Goal: Task Accomplishment & Management: Manage account settings

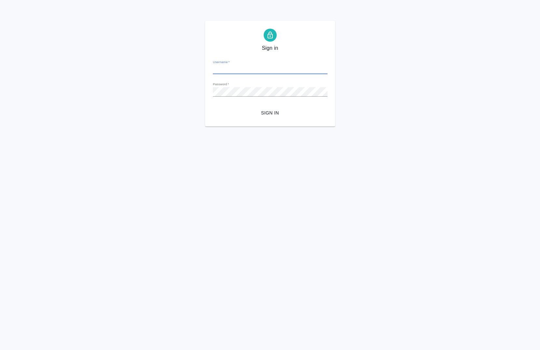
type input "a.chernova@awatera.com"
click at [277, 116] on span "Sign in" at bounding box center [270, 113] width 104 height 8
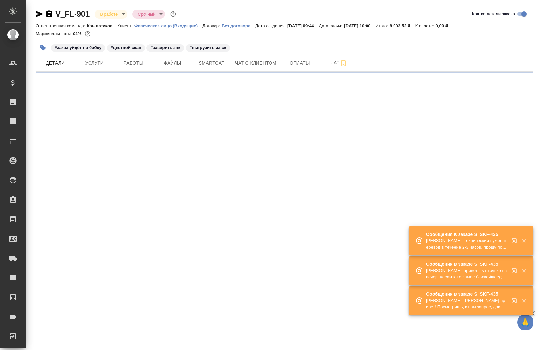
select select "RU"
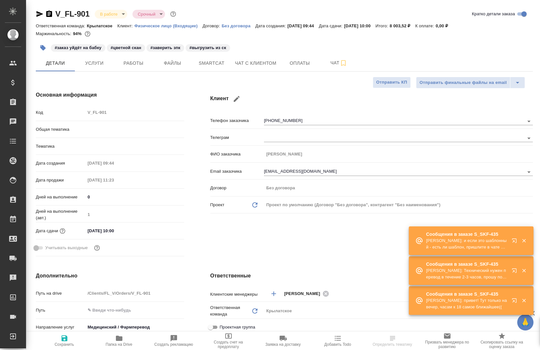
type textarea "x"
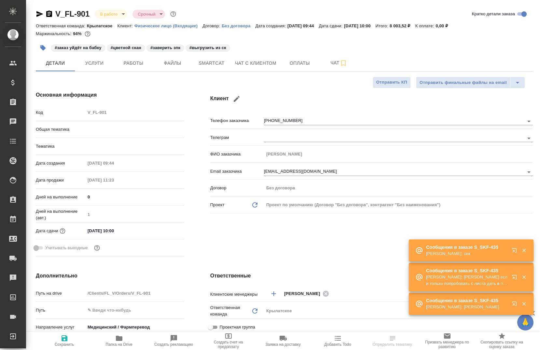
type textarea "x"
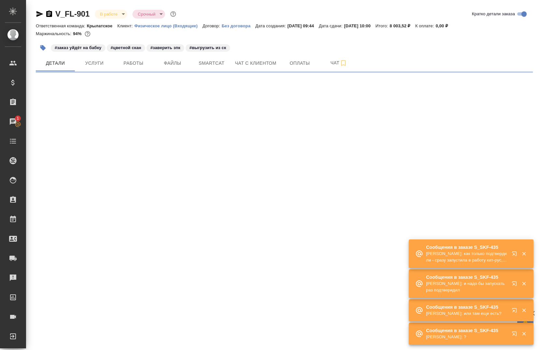
select select "RU"
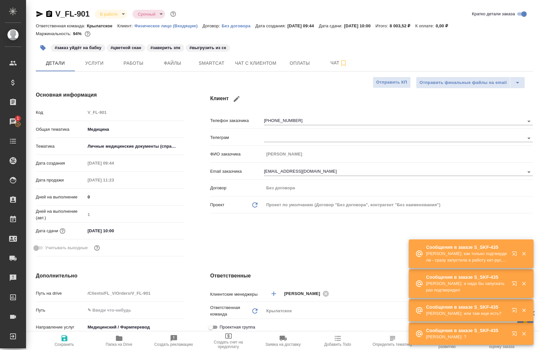
type textarea "x"
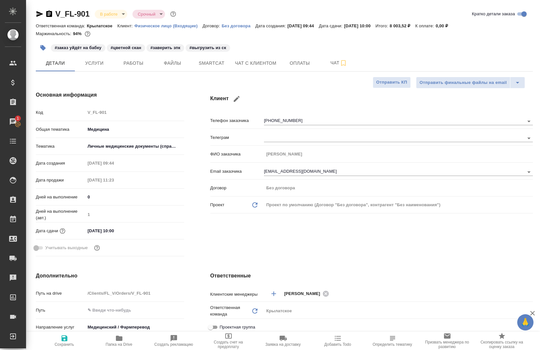
type textarea "x"
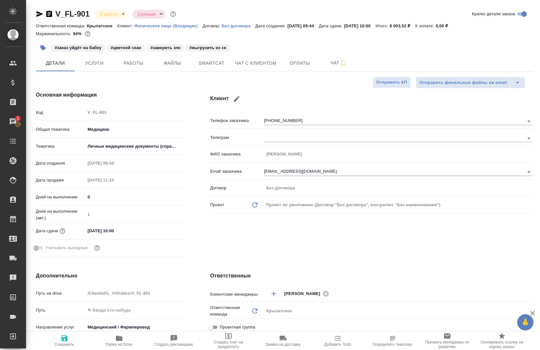
type textarea "x"
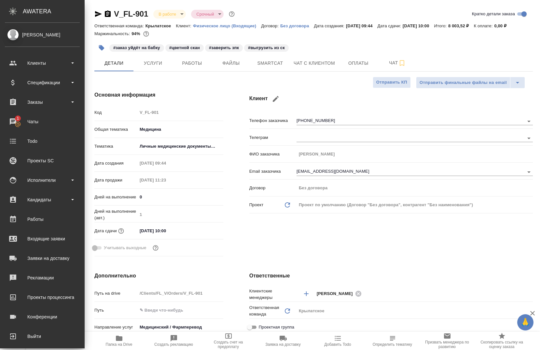
type textarea "x"
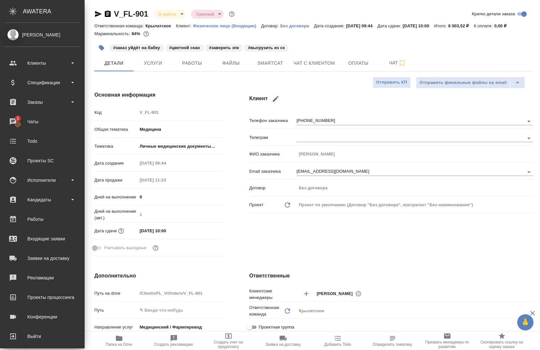
type textarea "x"
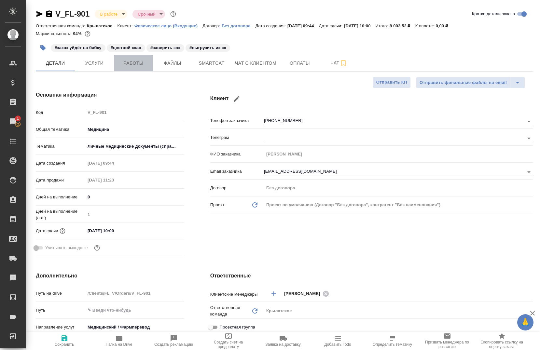
click at [132, 57] on button "Работы" at bounding box center [133, 63] width 39 height 16
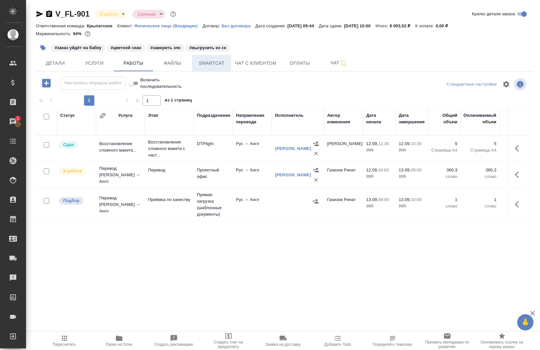
click at [219, 60] on span "Smartcat" at bounding box center [211, 63] width 31 height 8
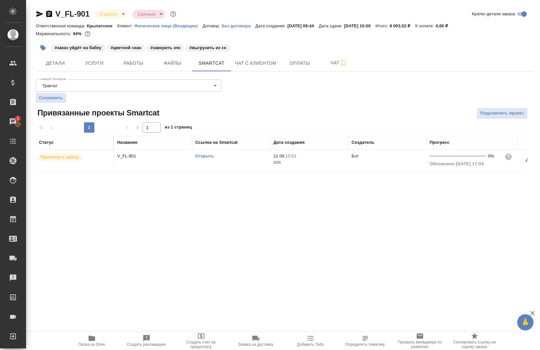
scroll to position [0, 68]
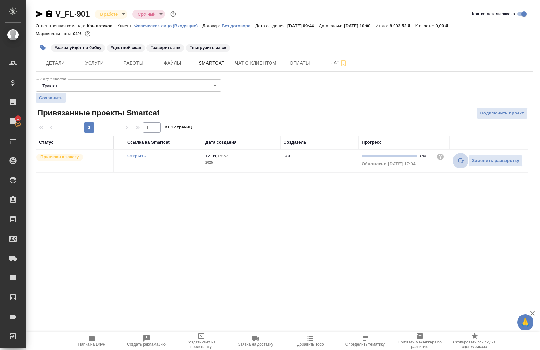
click at [461, 159] on icon "button" at bounding box center [460, 160] width 7 height 5
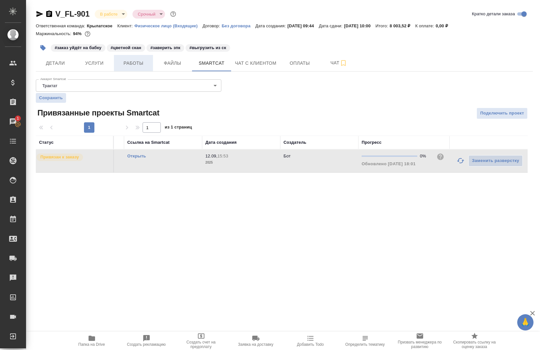
click at [126, 65] on span "Работы" at bounding box center [133, 63] width 31 height 8
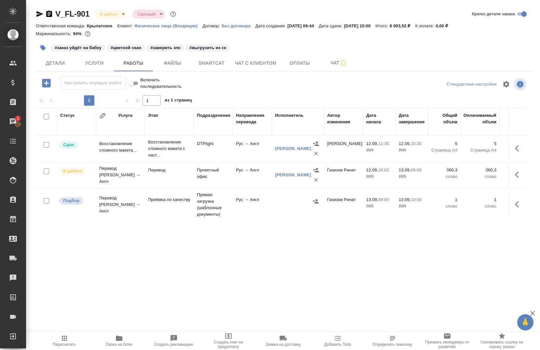
click at [118, 345] on span "Папка на Drive" at bounding box center [119, 344] width 27 height 5
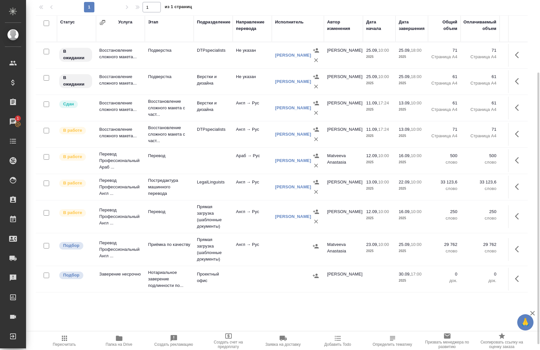
scroll to position [94, 0]
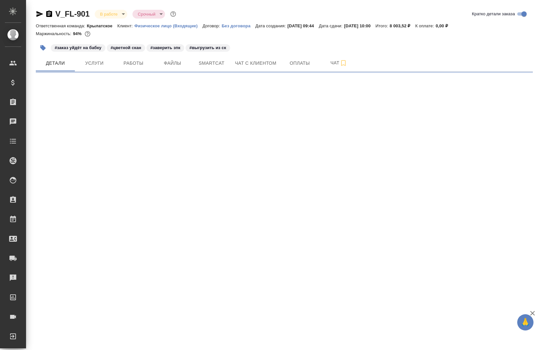
select select "RU"
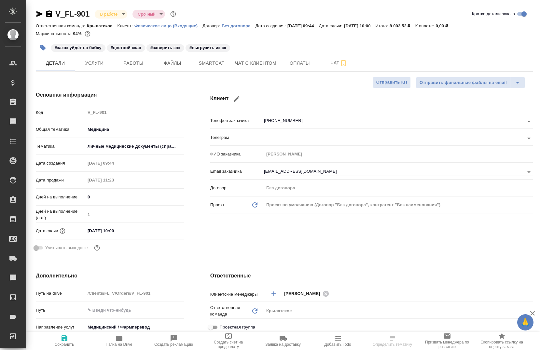
type textarea "x"
click at [139, 63] on span "Работы" at bounding box center [133, 63] width 31 height 8
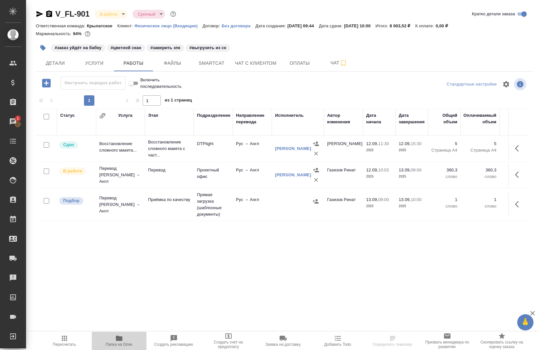
click at [118, 339] on icon "button" at bounding box center [119, 338] width 7 height 5
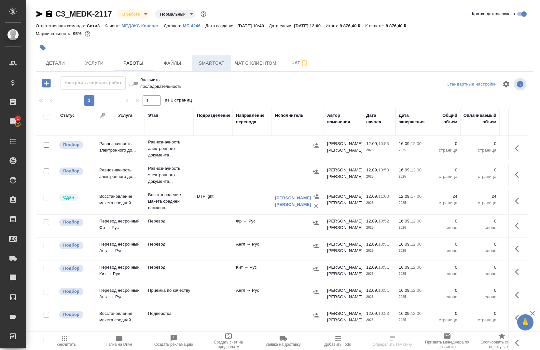
click at [197, 63] on span "Smartcat" at bounding box center [211, 63] width 31 height 8
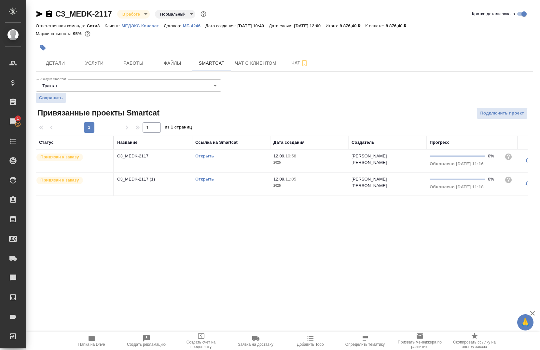
click at [206, 179] on link "Открыть" at bounding box center [204, 179] width 19 height 5
click at [205, 155] on link "Открыть" at bounding box center [204, 156] width 19 height 5
click at [89, 341] on icon "button" at bounding box center [92, 338] width 7 height 5
click at [140, 66] on span "Работы" at bounding box center [133, 63] width 31 height 8
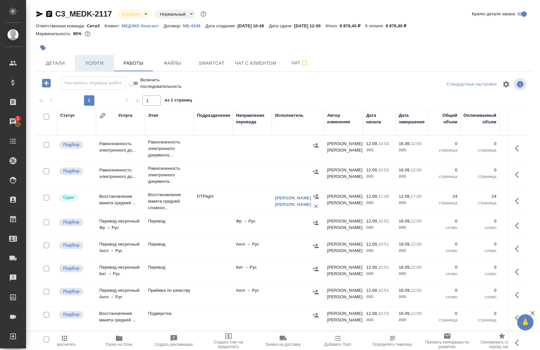
click at [103, 64] on span "Услуги" at bounding box center [94, 63] width 31 height 8
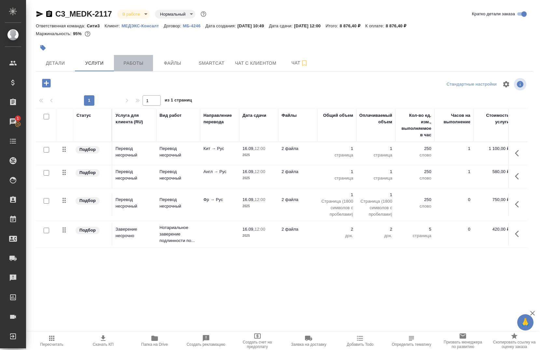
click at [137, 65] on span "Работы" at bounding box center [133, 63] width 31 height 8
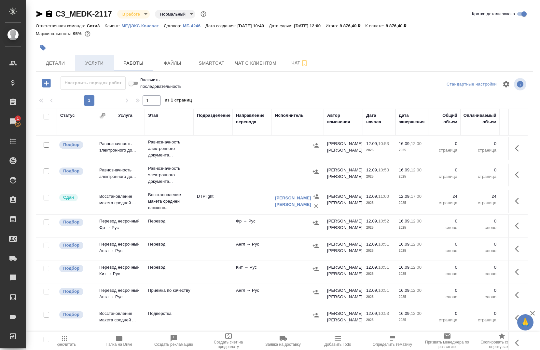
click at [100, 61] on span "Услуги" at bounding box center [94, 63] width 31 height 8
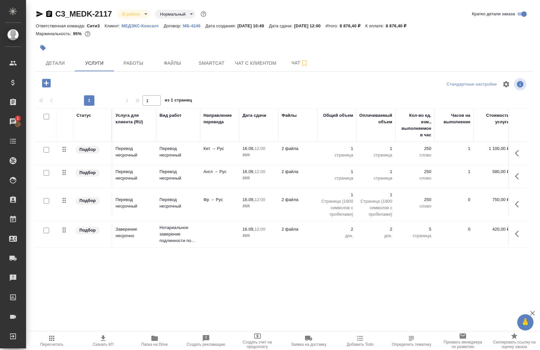
click at [155, 342] on icon "button" at bounding box center [155, 339] width 8 height 8
click at [167, 341] on span "Папка на Drive" at bounding box center [155, 341] width 44 height 12
click at [66, 63] on span "Детали" at bounding box center [55, 63] width 31 height 8
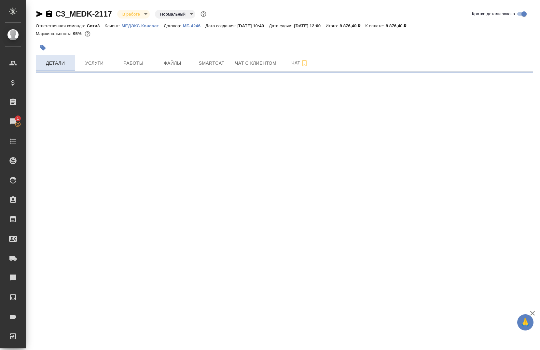
select select "RU"
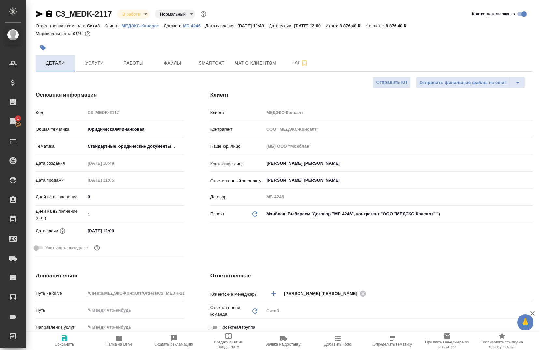
type textarea "x"
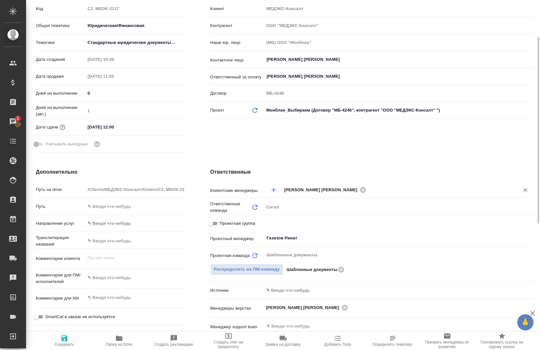
scroll to position [105, 0]
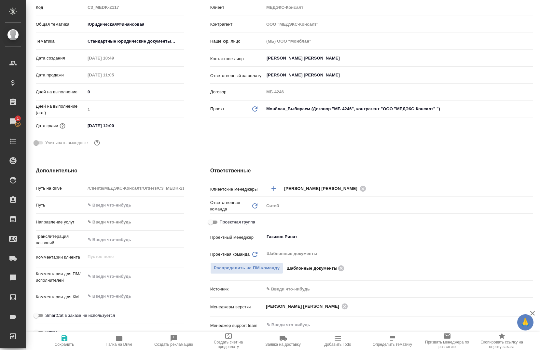
click at [212, 225] on input "Проектная группа" at bounding box center [210, 222] width 23 height 8
checkbox input "true"
type textarea "x"
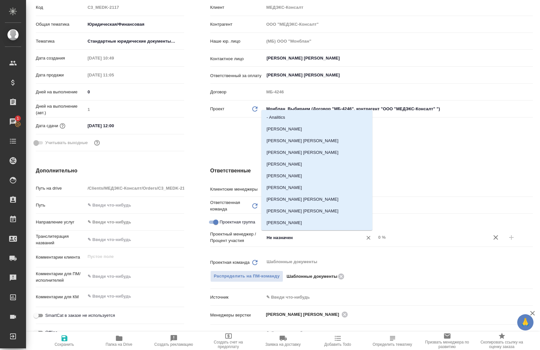
click at [277, 240] on input "Не назначен" at bounding box center [309, 238] width 86 height 8
type input "газ"
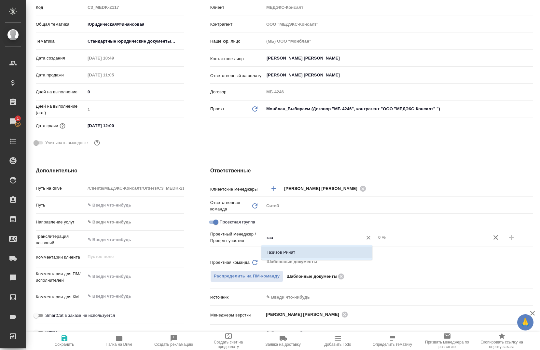
click at [283, 250] on li "Газизов Ринат" at bounding box center [316, 253] width 111 height 12
type textarea "x"
click at [376, 238] on input "0 %" at bounding box center [432, 237] width 112 height 9
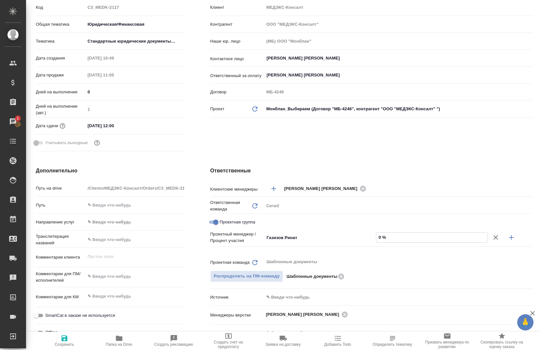
type textarea "x"
type input "50 %"
click at [508, 239] on icon "button" at bounding box center [512, 238] width 8 height 8
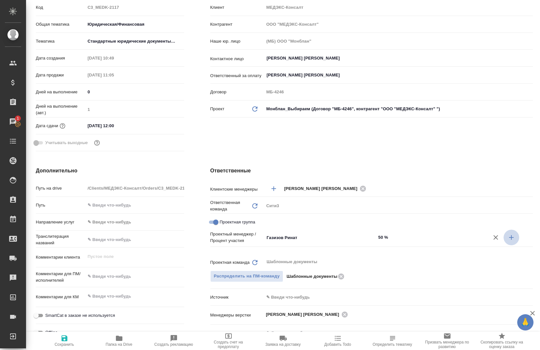
type textarea "x"
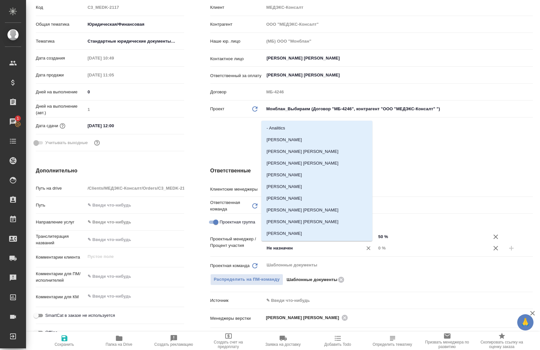
click at [276, 252] on input "Не назначен" at bounding box center [309, 248] width 86 height 8
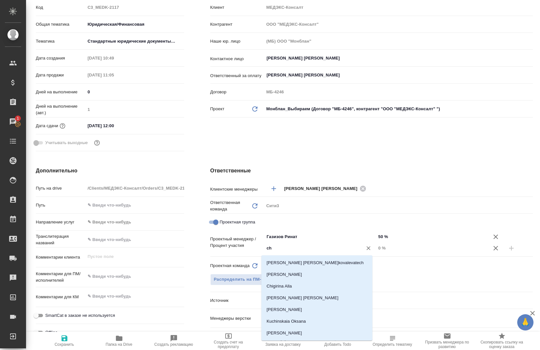
type input "che"
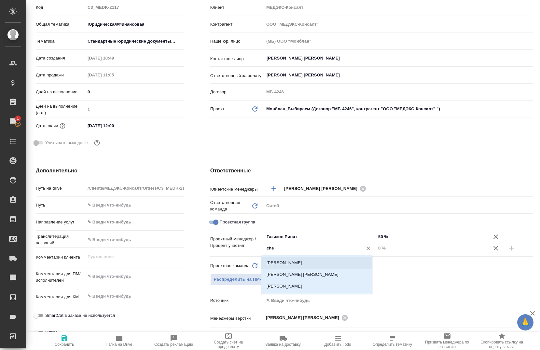
click at [300, 262] on li "[PERSON_NAME]" at bounding box center [316, 263] width 111 height 12
type textarea "x"
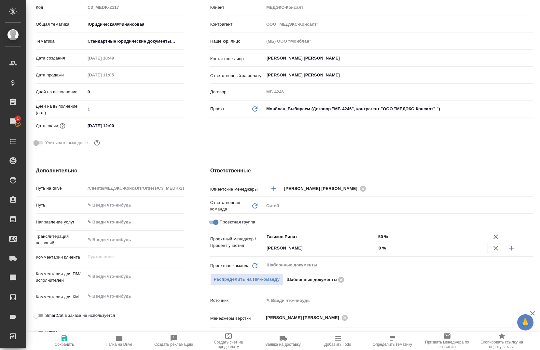
click at [376, 249] on input "0 %" at bounding box center [431, 248] width 111 height 9
type input "50 %"
type textarea "x"
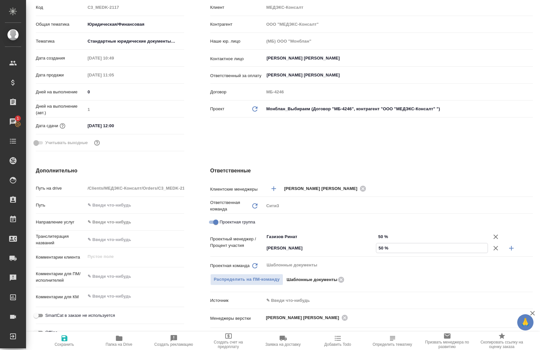
type textarea "x"
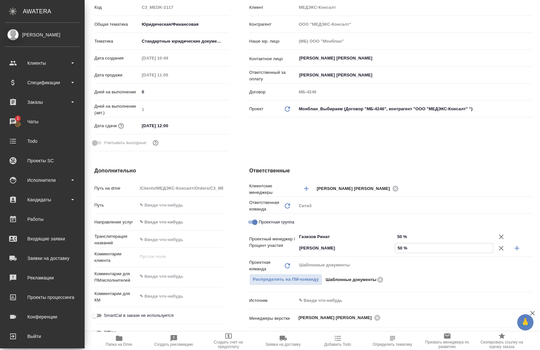
type textarea "x"
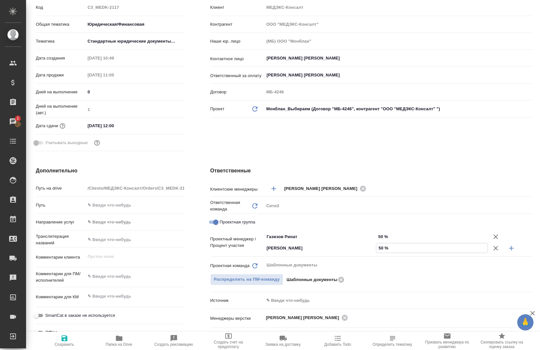
type input "50 %"
click at [63, 346] on span "Сохранить" at bounding box center [65, 344] width 20 height 5
type textarea "x"
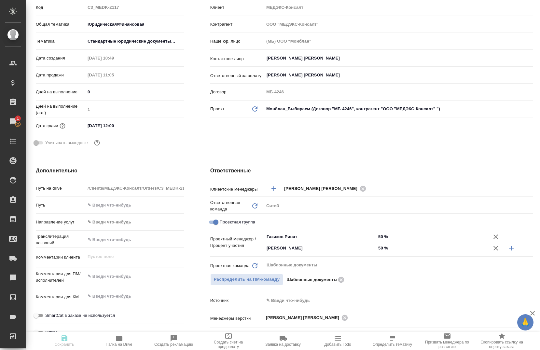
type textarea "x"
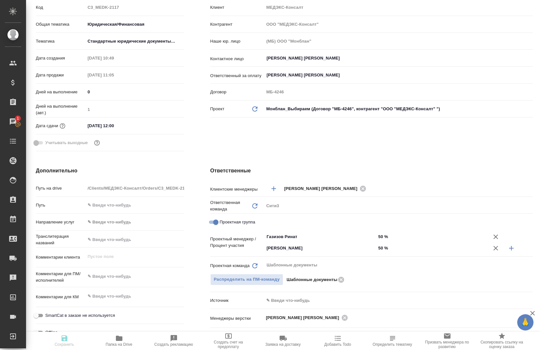
type textarea "x"
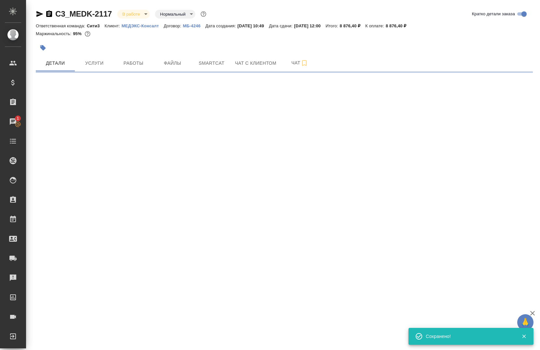
scroll to position [0, 0]
select select "RU"
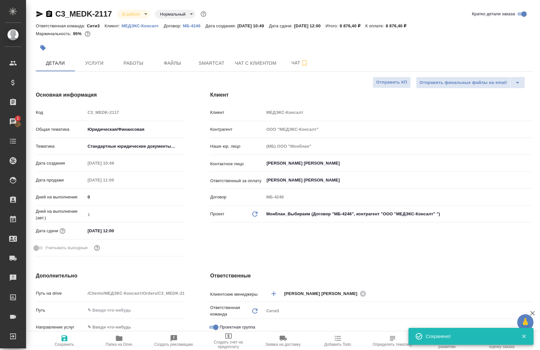
type textarea "x"
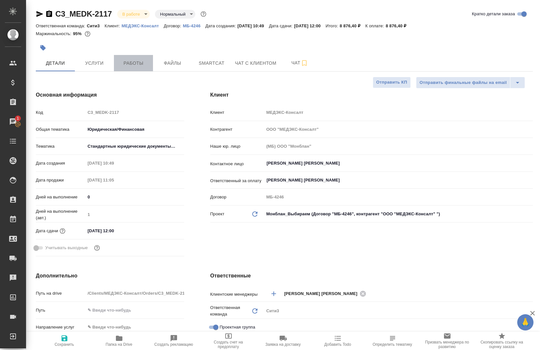
click at [130, 62] on span "Работы" at bounding box center [133, 63] width 31 height 8
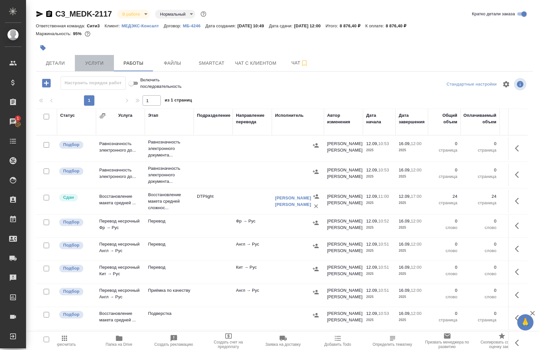
click at [84, 70] on button "Услуги" at bounding box center [94, 63] width 39 height 16
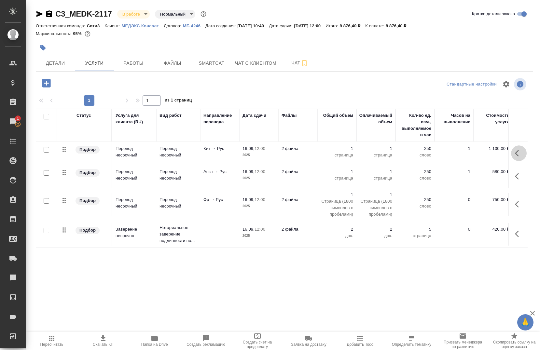
click at [515, 154] on icon "button" at bounding box center [517, 153] width 4 height 7
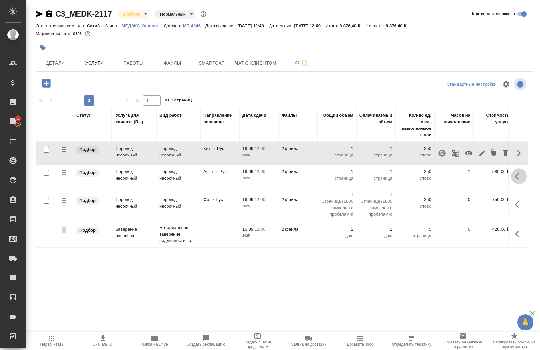
click at [515, 177] on icon "button" at bounding box center [519, 177] width 8 height 8
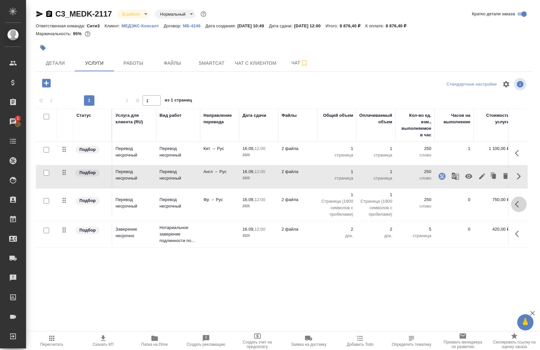
click at [515, 204] on icon "button" at bounding box center [519, 205] width 8 height 8
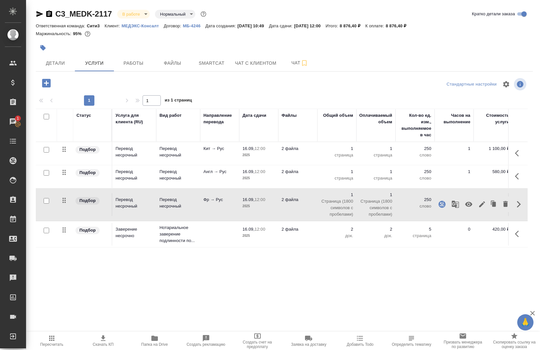
click at [515, 156] on icon "button" at bounding box center [519, 153] width 8 height 8
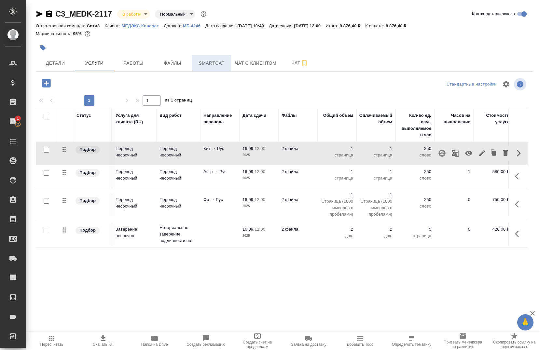
click at [194, 63] on button "Smartcat" at bounding box center [211, 63] width 39 height 16
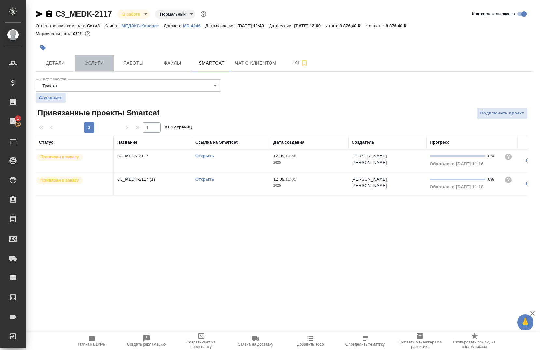
click at [91, 68] on button "Услуги" at bounding box center [94, 63] width 39 height 16
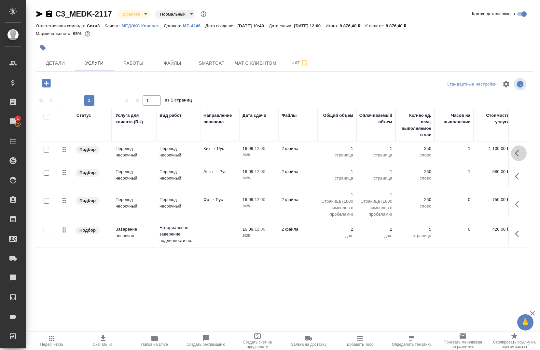
click at [511, 150] on button "button" at bounding box center [519, 154] width 16 height 16
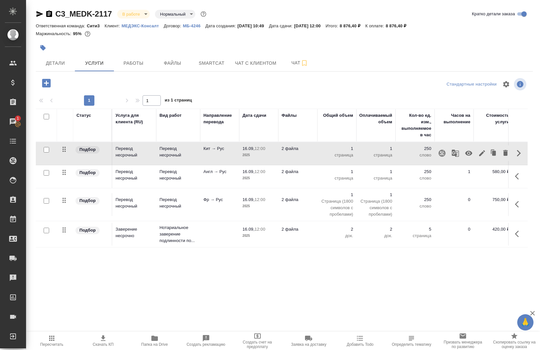
click at [45, 151] on input "checkbox" at bounding box center [47, 150] width 6 height 6
checkbox input "true"
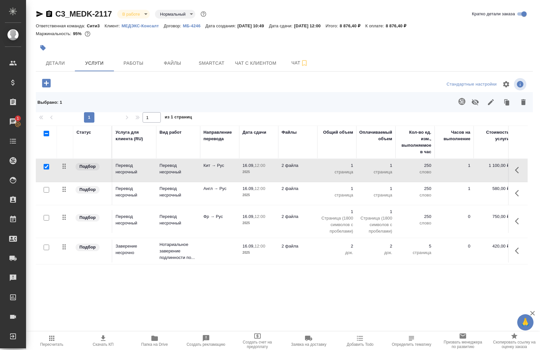
click at [154, 342] on icon "button" at bounding box center [155, 339] width 8 height 8
click at [204, 63] on span "Smartcat" at bounding box center [211, 63] width 31 height 8
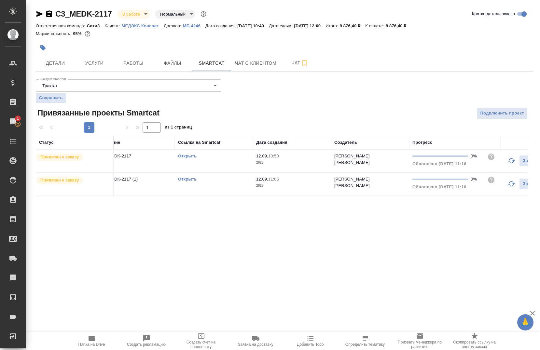
scroll to position [0, 22]
click at [498, 161] on button "button" at bounding box center [506, 161] width 16 height 16
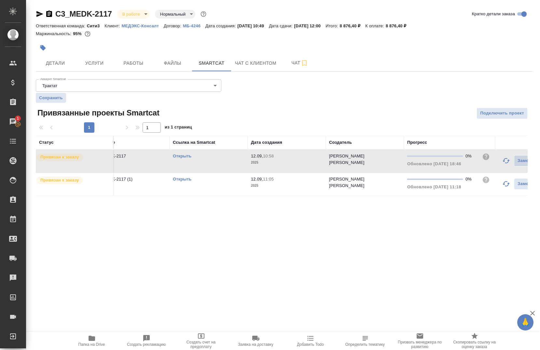
click at [191, 156] on link "Открыть" at bounding box center [182, 156] width 19 height 5
click at [129, 69] on button "Работы" at bounding box center [133, 63] width 39 height 16
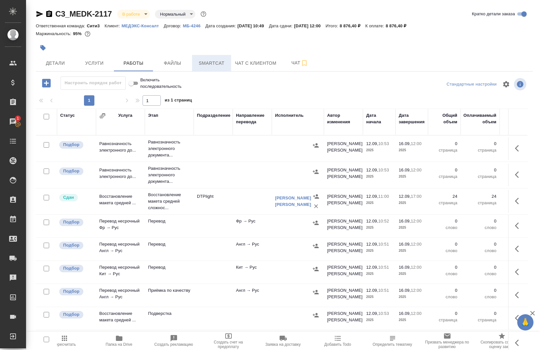
click at [213, 70] on button "Smartcat" at bounding box center [211, 63] width 39 height 16
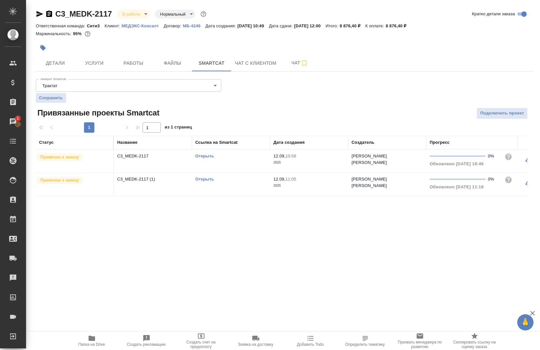
click at [137, 178] on p "C3_MEDK-2117 (1)" at bounding box center [153, 179] width 72 height 7
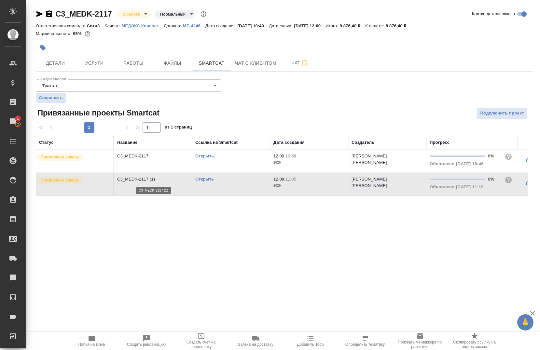
click at [137, 178] on p "C3_MEDK-2117 (1)" at bounding box center [153, 179] width 72 height 7
click at [209, 176] on div "Открыть" at bounding box center [231, 179] width 72 height 7
click at [134, 178] on p "C3_MEDK-2117 (1)" at bounding box center [153, 179] width 72 height 7
click at [135, 158] on p "C3_MEDK-2117" at bounding box center [153, 156] width 72 height 7
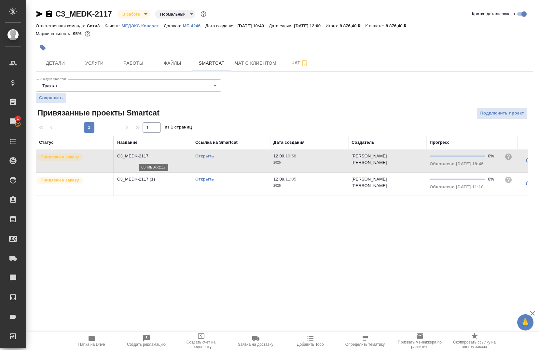
click at [135, 158] on p "C3_MEDK-2117" at bounding box center [153, 156] width 72 height 7
click at [102, 66] on span "Услуги" at bounding box center [94, 63] width 31 height 8
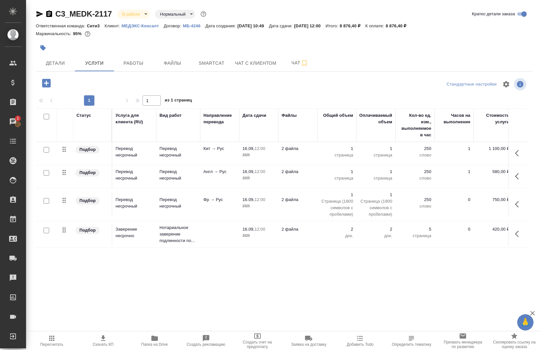
click at [48, 150] on input "checkbox" at bounding box center [47, 150] width 6 height 6
checkbox input "true"
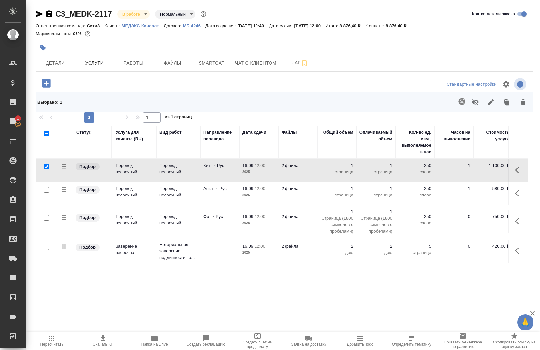
click at [460, 100] on icon "button" at bounding box center [462, 102] width 8 height 8
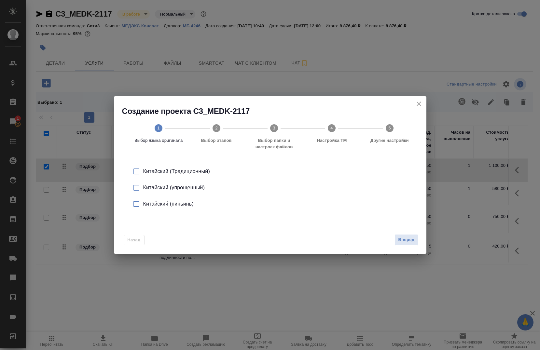
click at [421, 106] on icon "close" at bounding box center [419, 104] width 5 height 5
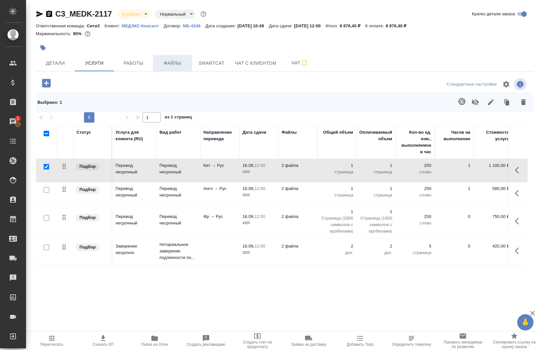
click at [173, 68] on button "Файлы" at bounding box center [172, 63] width 39 height 16
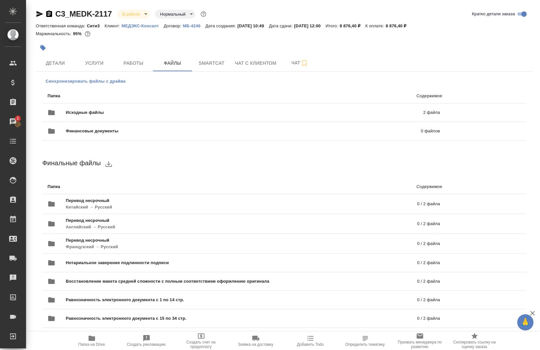
click at [67, 77] on button "Синхронизировать файлы с драйва" at bounding box center [85, 82] width 87 height 10
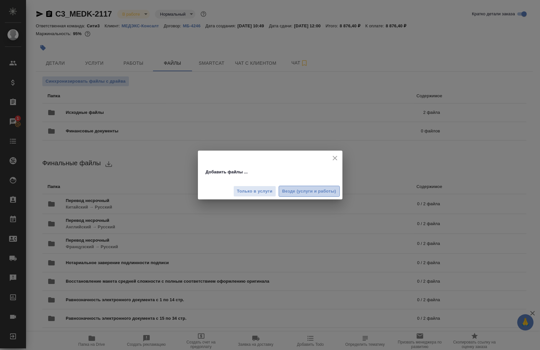
click at [301, 194] on span "Везде (услуги и работы)" at bounding box center [309, 191] width 54 height 7
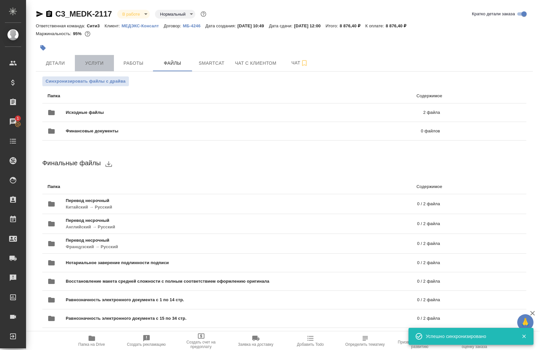
click at [105, 66] on span "Услуги" at bounding box center [94, 63] width 31 height 8
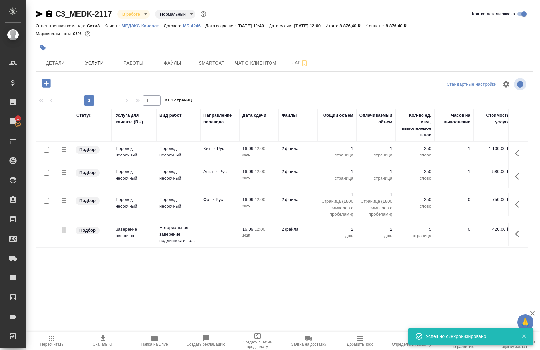
click at [48, 152] on input "checkbox" at bounding box center [47, 150] width 6 height 6
checkbox input "true"
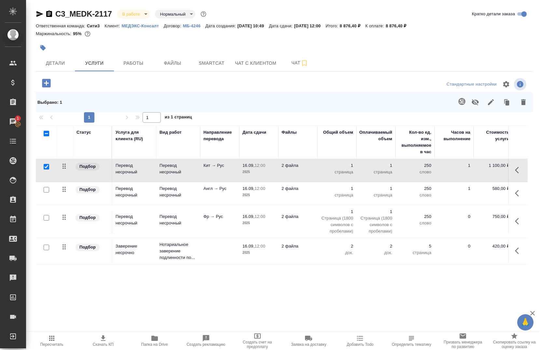
click at [462, 105] on icon "button" at bounding box center [462, 102] width 8 height 8
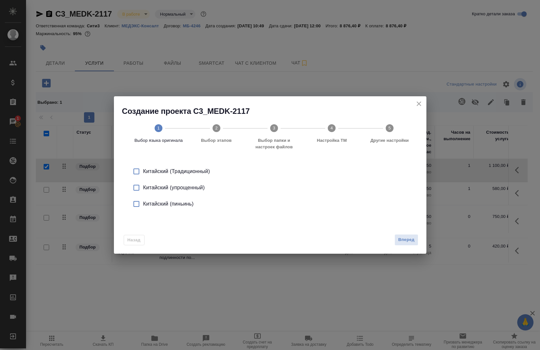
click at [181, 175] on div "Китайский (Традиционный)" at bounding box center [277, 172] width 268 height 8
click at [180, 187] on div "Китайский (упрощенный)" at bounding box center [277, 188] width 268 height 8
click at [175, 207] on div "Китайский (пиньинь)" at bounding box center [277, 204] width 268 height 8
click at [152, 174] on div "Китайский (Традиционный)" at bounding box center [277, 172] width 268 height 8
click at [413, 243] on span "Вперед" at bounding box center [406, 239] width 16 height 7
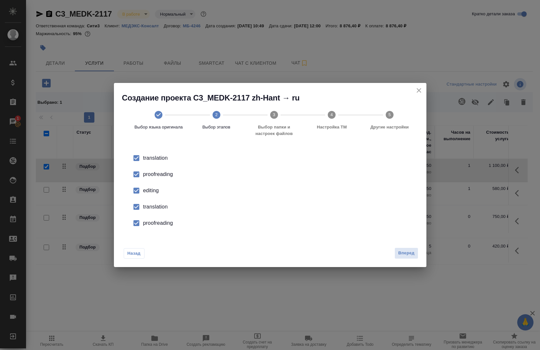
click at [148, 179] on li "proofreading" at bounding box center [270, 174] width 292 height 16
click at [147, 192] on div "editing" at bounding box center [277, 191] width 268 height 8
click at [150, 208] on div "translation" at bounding box center [277, 207] width 268 height 8
click at [158, 224] on div "proofreading" at bounding box center [277, 223] width 268 height 8
click at [422, 91] on icon "close" at bounding box center [419, 91] width 8 height 8
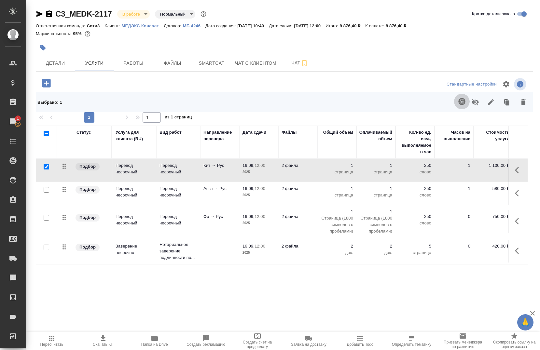
click at [456, 104] on button "button" at bounding box center [462, 102] width 16 height 16
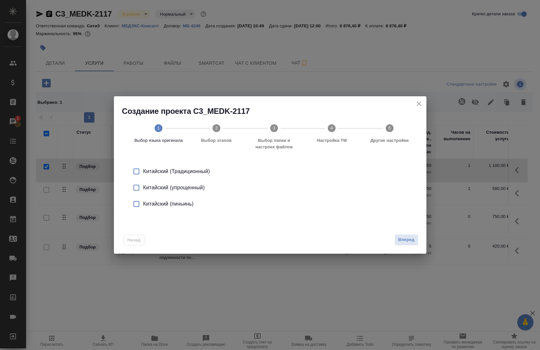
click at [183, 188] on div "Китайский (упрощенный)" at bounding box center [277, 188] width 268 height 8
click at [412, 241] on span "Вперед" at bounding box center [406, 239] width 16 height 7
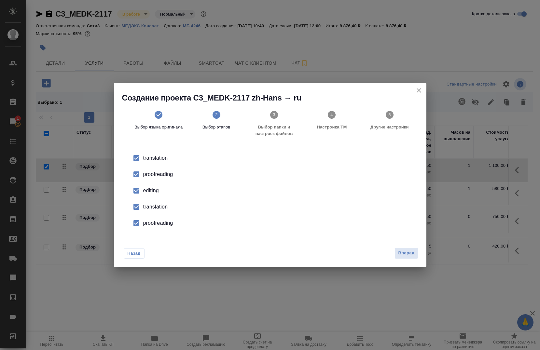
click at [151, 175] on div "proofreading" at bounding box center [277, 175] width 268 height 8
click at [150, 193] on div "editing" at bounding box center [277, 191] width 268 height 8
click at [154, 212] on li "translation" at bounding box center [270, 207] width 292 height 16
click at [155, 228] on li "proofreading" at bounding box center [270, 223] width 292 height 16
click at [410, 253] on span "Вперед" at bounding box center [406, 253] width 16 height 7
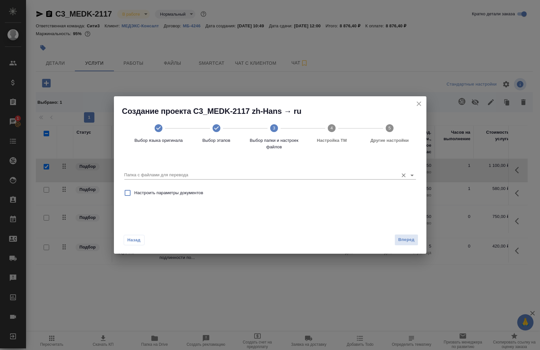
click at [135, 172] on input "Папка с файлами для перевода" at bounding box center [259, 175] width 271 height 8
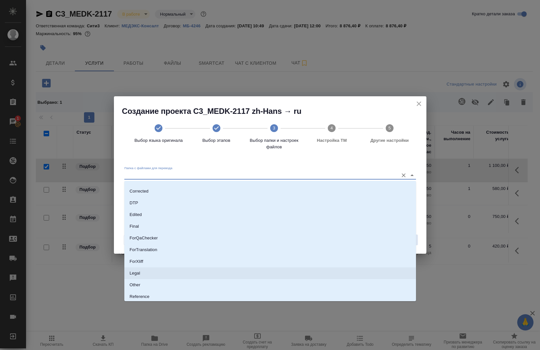
scroll to position [4, 0]
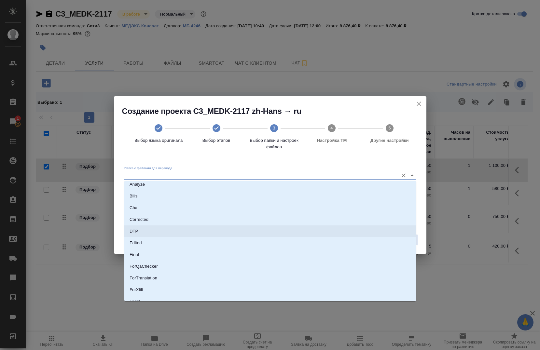
click at [161, 228] on li "DTP" at bounding box center [270, 232] width 292 height 12
type input "DTP"
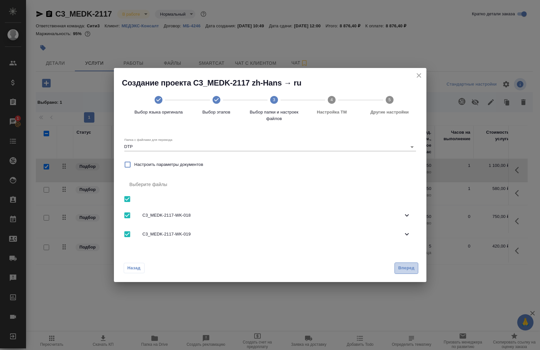
click at [403, 271] on span "Вперед" at bounding box center [406, 268] width 16 height 7
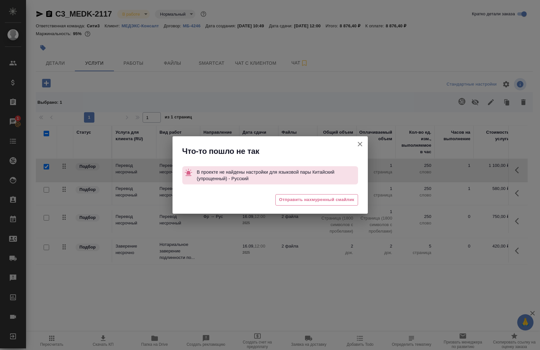
click at [362, 146] on icon "button" at bounding box center [360, 144] width 8 height 8
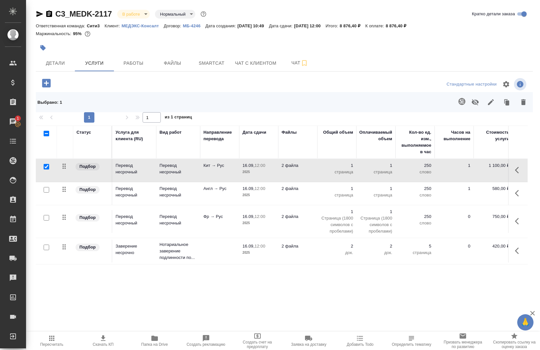
click at [466, 100] on icon "button" at bounding box center [462, 102] width 8 height 8
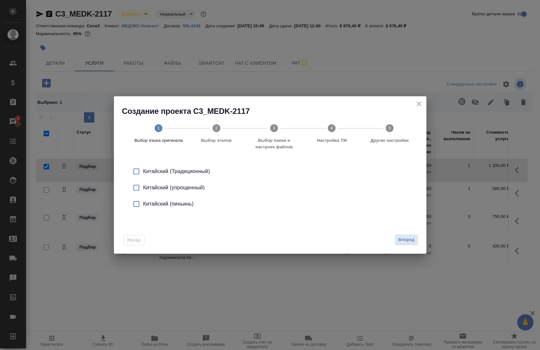
click at [148, 188] on div "Китайский (упрощенный)" at bounding box center [277, 188] width 268 height 8
click at [405, 240] on span "Вперед" at bounding box center [406, 239] width 16 height 7
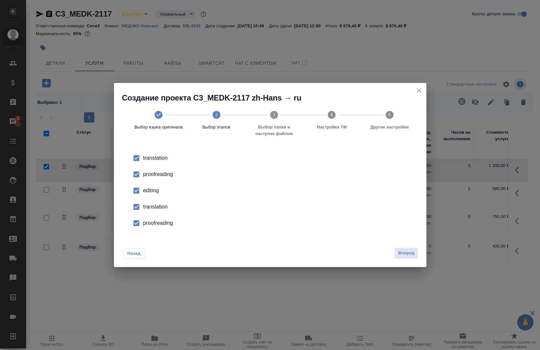
click at [151, 174] on div "proofreading" at bounding box center [277, 175] width 268 height 8
click at [150, 187] on div "editing" at bounding box center [277, 191] width 268 height 8
click at [152, 205] on div "translation" at bounding box center [277, 207] width 268 height 8
click at [151, 225] on div "proofreading" at bounding box center [277, 223] width 268 height 8
click at [407, 253] on span "Вперед" at bounding box center [406, 253] width 16 height 7
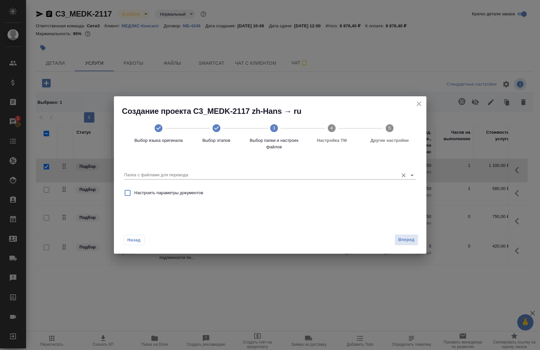
click at [155, 174] on input "Папка с файлами для перевода" at bounding box center [259, 175] width 271 height 8
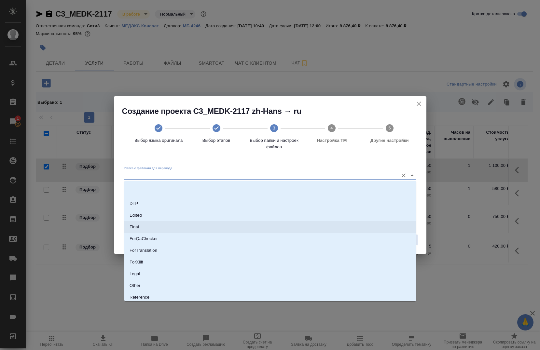
scroll to position [65, 0]
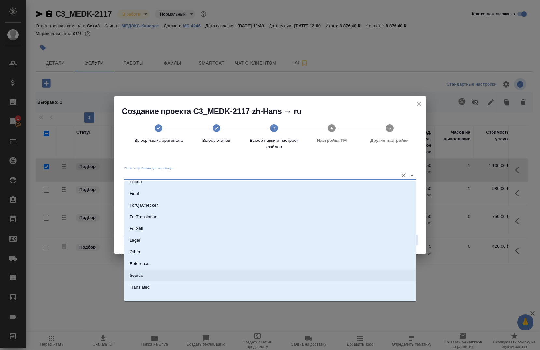
click at [154, 273] on li "Source" at bounding box center [270, 276] width 292 height 12
type input "Source"
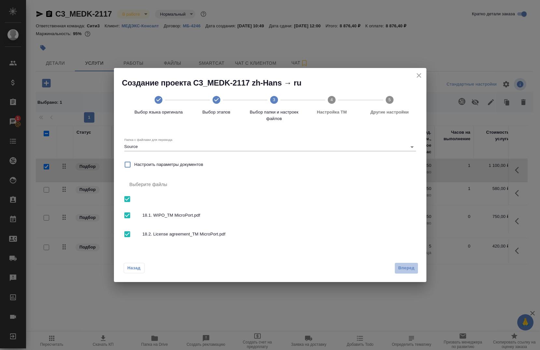
click at [403, 265] on span "Вперед" at bounding box center [406, 268] width 16 height 7
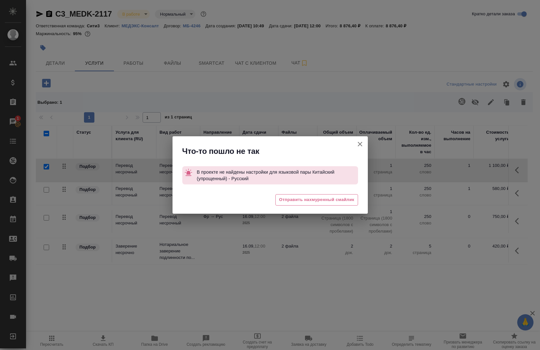
click at [358, 142] on icon "button" at bounding box center [360, 144] width 8 height 8
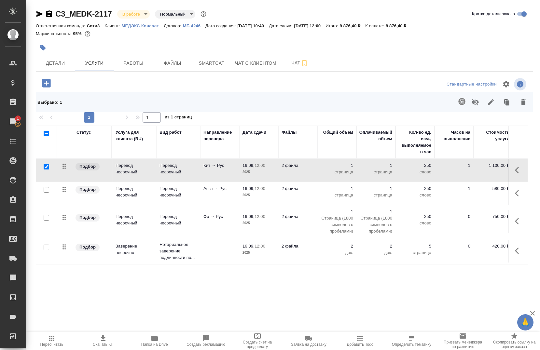
click at [48, 168] on input "checkbox" at bounding box center [47, 167] width 6 height 6
checkbox input "false"
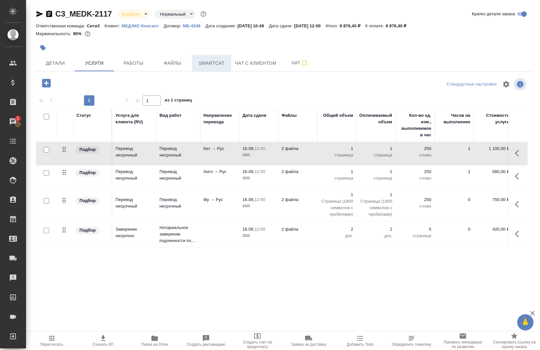
click at [214, 65] on span "Smartcat" at bounding box center [211, 63] width 31 height 8
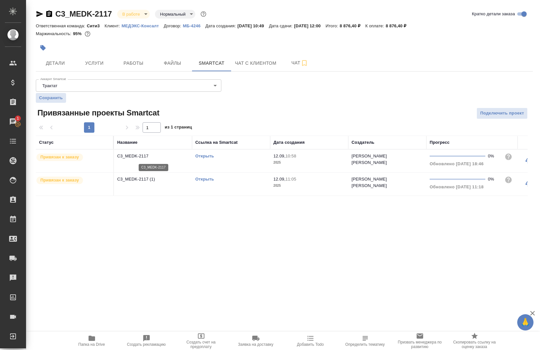
click at [138, 157] on p "C3_MEDK-2117" at bounding box center [153, 156] width 72 height 7
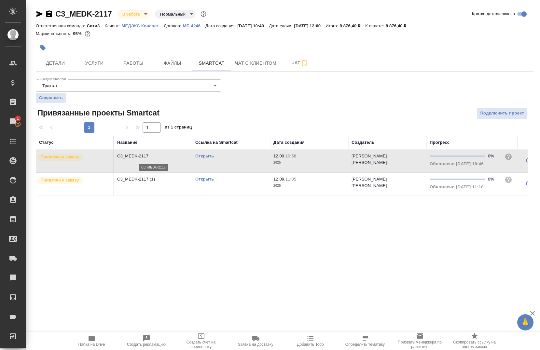
click at [138, 157] on p "C3_MEDK-2117" at bounding box center [153, 156] width 72 height 7
click at [207, 157] on link "Открыть" at bounding box center [204, 156] width 19 height 5
click at [80, 68] on button "Услуги" at bounding box center [94, 63] width 39 height 16
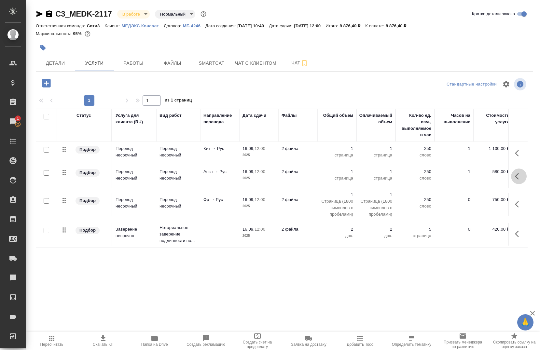
click at [519, 175] on button "button" at bounding box center [519, 177] width 16 height 16
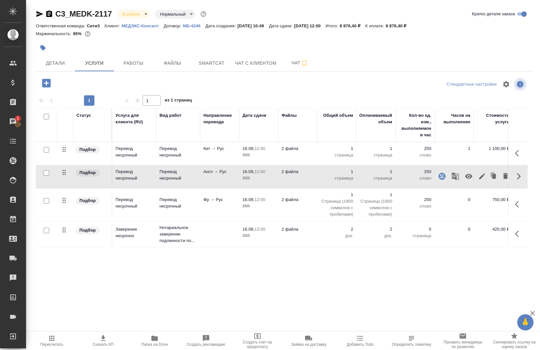
click at [452, 177] on icon "button" at bounding box center [456, 177] width 8 height 8
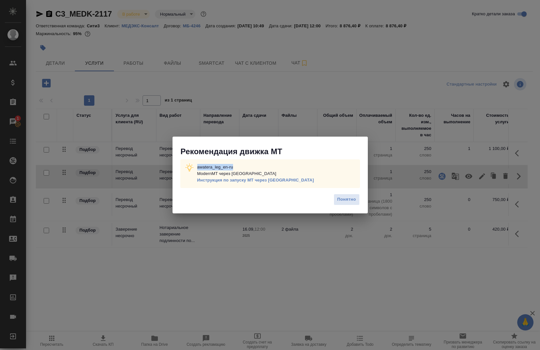
drag, startPoint x: 233, startPoint y: 164, endPoint x: 198, endPoint y: 165, distance: 35.8
click at [198, 165] on p "awatera_leg_en-ru ModernMT через Теру Инструкция по запуску МТ через Теру" at bounding box center [255, 174] width 117 height 20
copy p "awatera_leg_en-ru"
drag, startPoint x: 217, startPoint y: 169, endPoint x: 246, endPoint y: 202, distance: 44.1
click at [198, 206] on div "Понятно" at bounding box center [270, 202] width 195 height 23
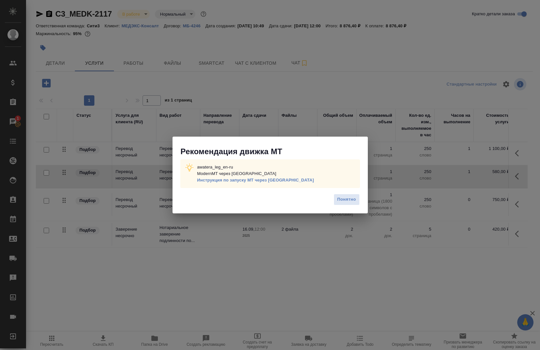
click at [342, 202] on span "Понятно" at bounding box center [346, 199] width 19 height 7
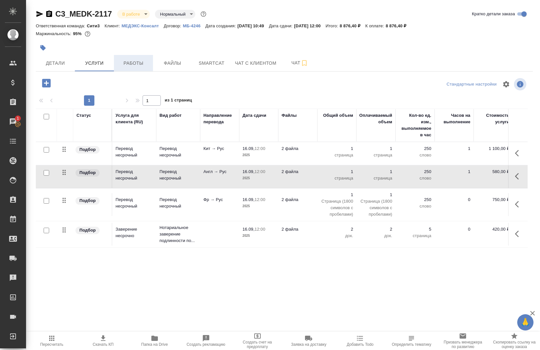
click at [148, 71] on button "Работы" at bounding box center [133, 63] width 39 height 16
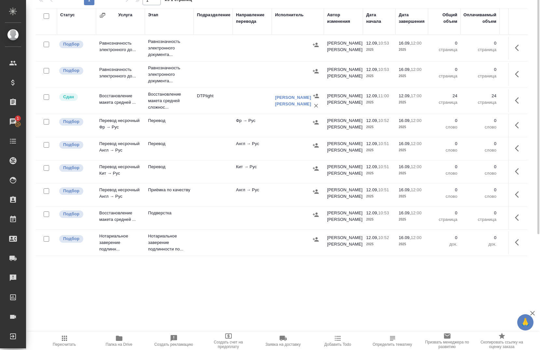
scroll to position [3, 0]
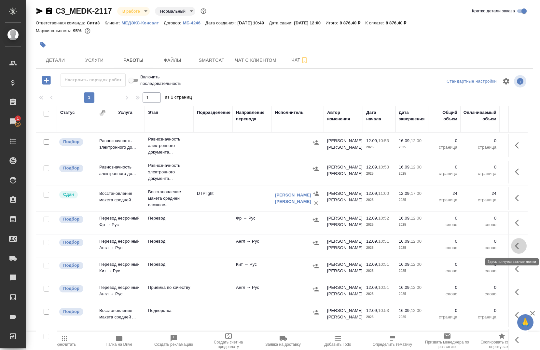
click at [511, 248] on button "button" at bounding box center [519, 246] width 16 height 16
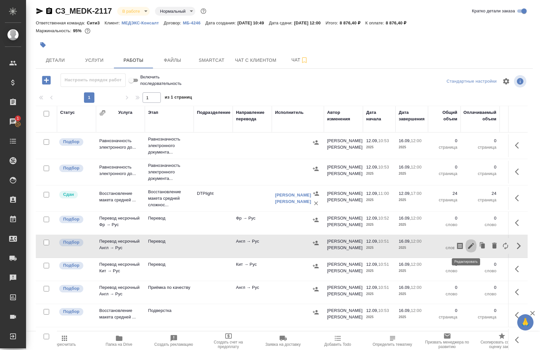
click at [468, 246] on icon "button" at bounding box center [471, 246] width 6 height 6
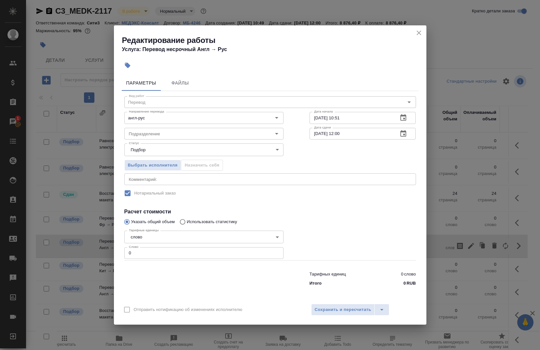
click at [151, 252] on input "0" at bounding box center [203, 253] width 159 height 12
paste input "2786.5"
type input "2786.5"
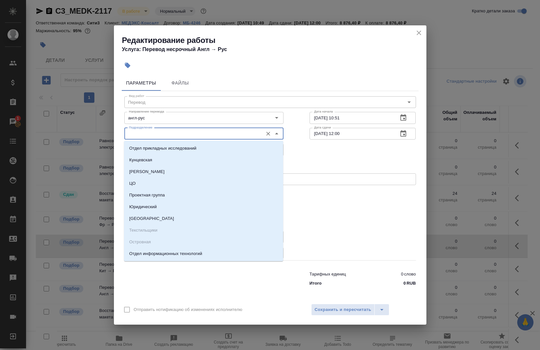
click at [170, 131] on input "Подразделение" at bounding box center [192, 134] width 133 height 8
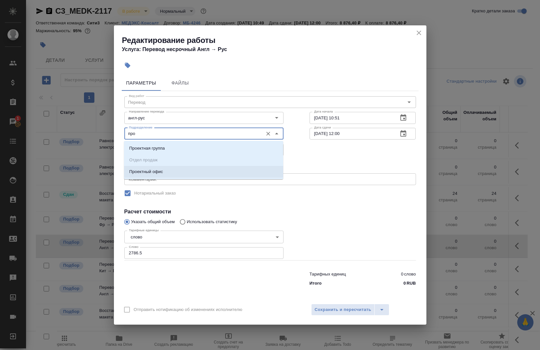
click at [156, 177] on li "Проектный офис" at bounding box center [203, 172] width 159 height 12
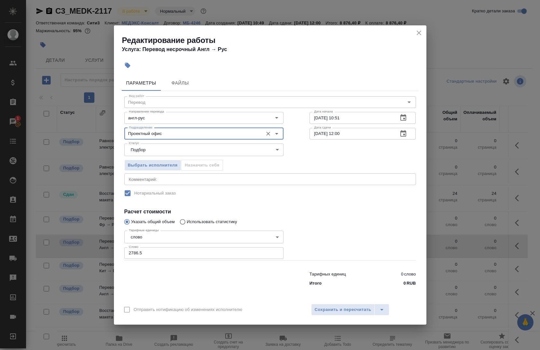
type input "Проектный офис"
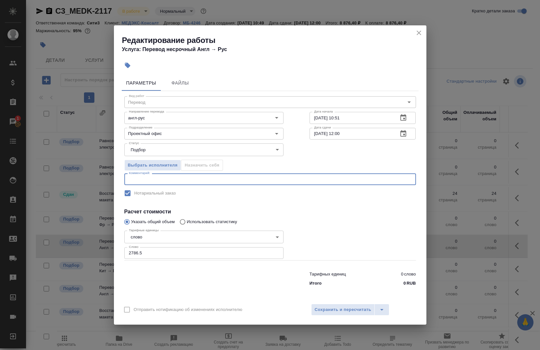
click at [146, 180] on textarea at bounding box center [270, 179] width 283 height 5
type textarea "под нот"
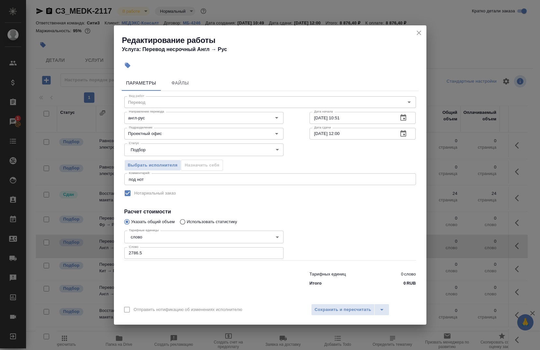
click at [449, 174] on div "Редактирование работы Услуга: Перевод несрочный Англ → Рус Параметры Файлы Вид …" at bounding box center [270, 175] width 540 height 350
click at [341, 307] on span "Сохранить и пересчитать" at bounding box center [343, 309] width 57 height 7
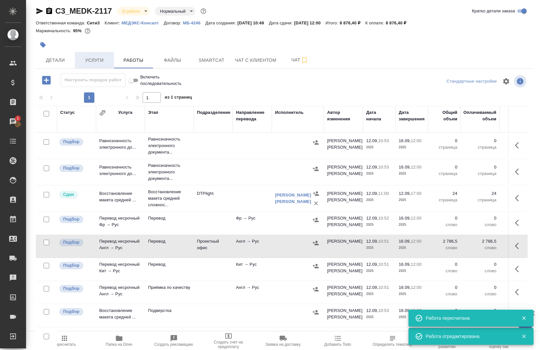
click at [95, 64] on button "Услуги" at bounding box center [94, 60] width 39 height 16
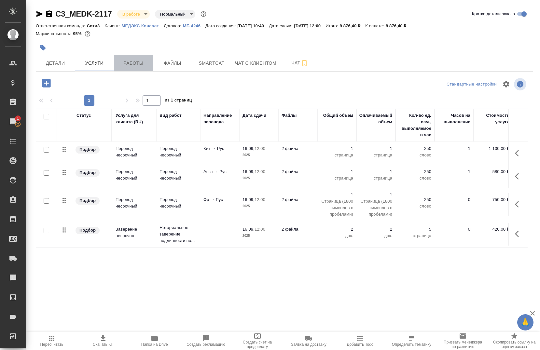
click at [140, 66] on span "Работы" at bounding box center [133, 63] width 31 height 8
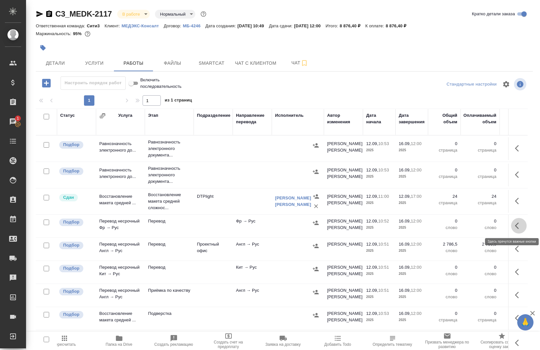
click at [515, 229] on icon "button" at bounding box center [519, 226] width 8 height 8
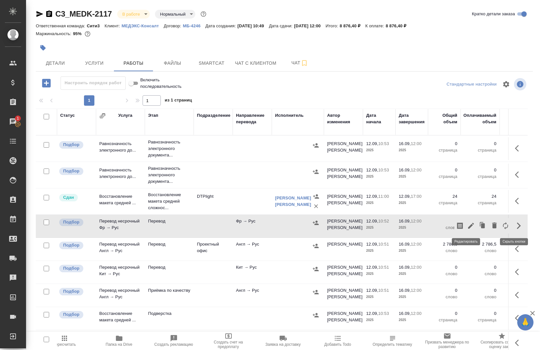
click at [467, 225] on icon "button" at bounding box center [471, 226] width 8 height 8
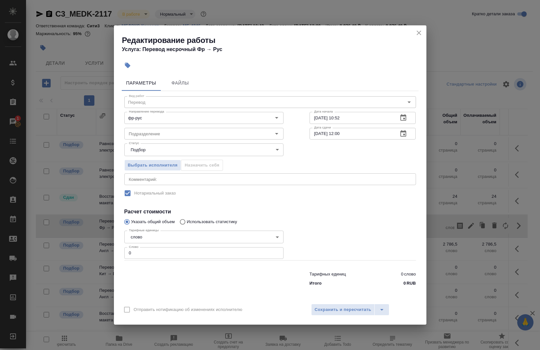
click at [357, 120] on input "12.09.2025 10:52" at bounding box center [352, 118] width 84 height 12
type input "12.09.2025 19:00"
click at [356, 133] on input "16.09.2025 12:00" at bounding box center [352, 134] width 84 height 12
click at [327, 312] on span "Сохранить и пересчитать" at bounding box center [343, 309] width 57 height 7
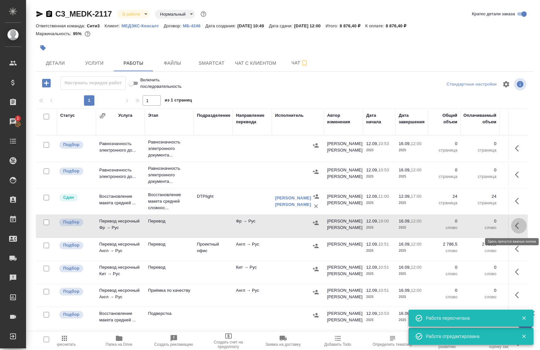
click at [518, 230] on button "button" at bounding box center [519, 226] width 16 height 16
click at [468, 227] on icon "button" at bounding box center [471, 226] width 8 height 8
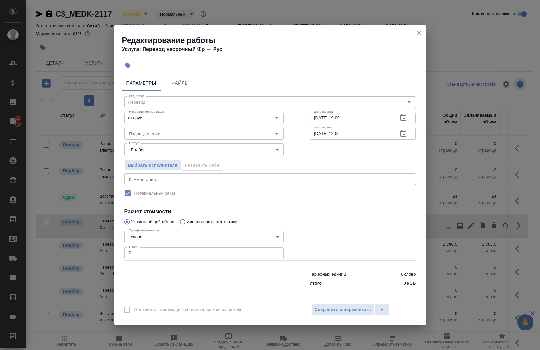
click at [157, 249] on input "0" at bounding box center [203, 253] width 159 height 12
paste input "2786.5"
type input "2786.5"
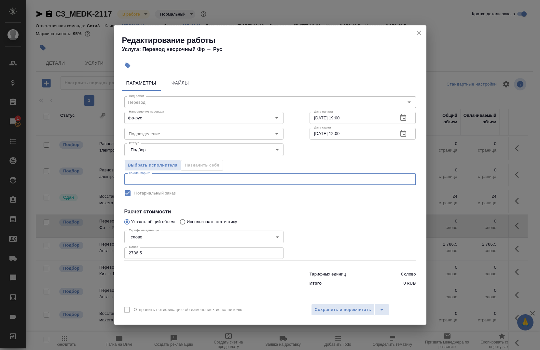
click at [142, 180] on textarea at bounding box center [270, 179] width 283 height 5
type textarea "под нот"
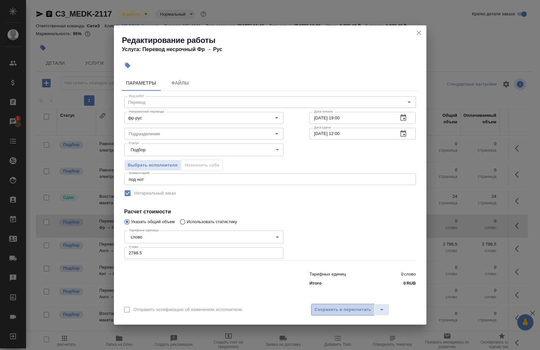
click at [333, 315] on button "Сохранить и пересчитать" at bounding box center [343, 310] width 64 height 12
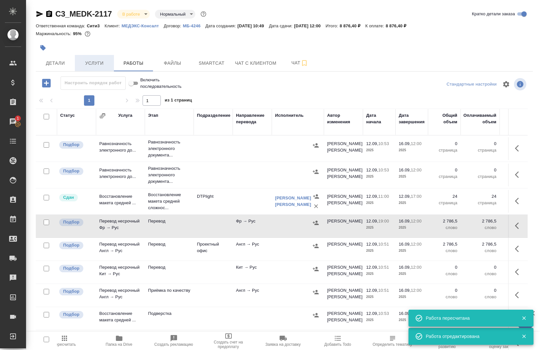
click at [101, 67] on span "Услуги" at bounding box center [94, 63] width 31 height 8
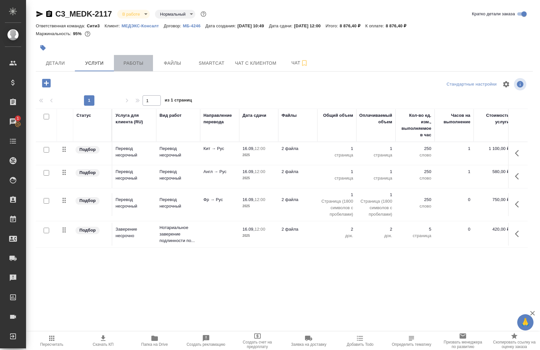
click at [139, 65] on span "Работы" at bounding box center [133, 63] width 31 height 8
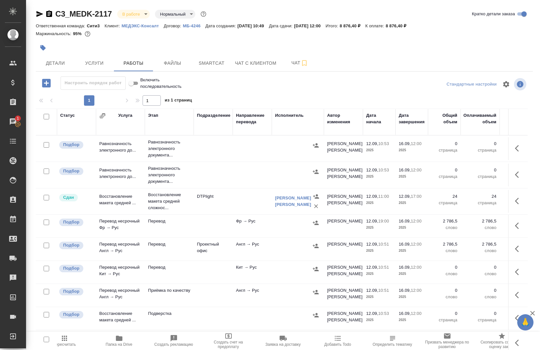
click at [515, 251] on icon "button" at bounding box center [517, 249] width 4 height 7
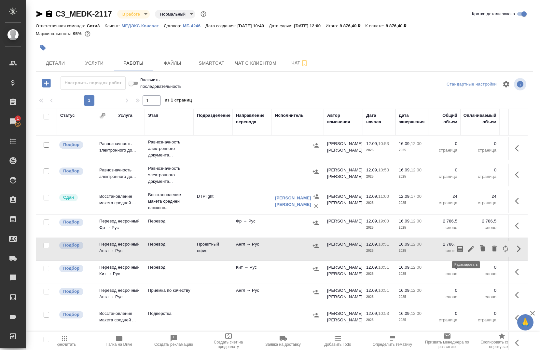
click at [468, 249] on icon "button" at bounding box center [471, 249] width 6 height 6
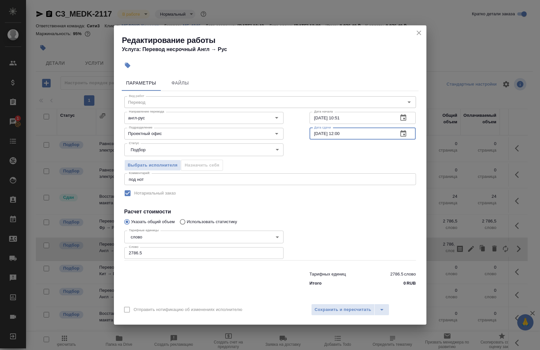
click at [318, 135] on input "16.09.2025 12:00" at bounding box center [352, 134] width 84 height 12
click at [340, 133] on input "16.09.2025 12:00" at bounding box center [352, 134] width 84 height 12
type input "16.09.2025 09:00"
click at [333, 313] on span "Сохранить и пересчитать" at bounding box center [343, 309] width 57 height 7
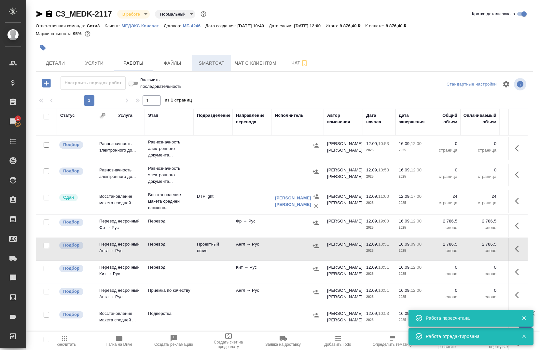
click at [202, 66] on span "Smartcat" at bounding box center [211, 63] width 31 height 8
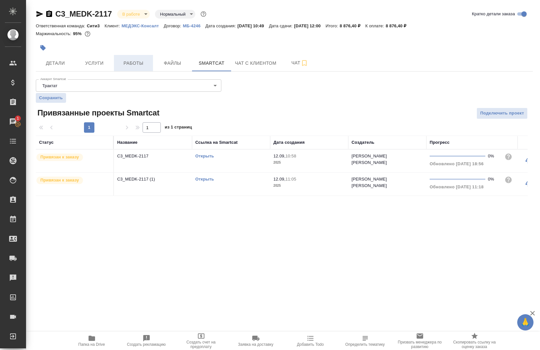
click at [134, 64] on span "Работы" at bounding box center [133, 63] width 31 height 8
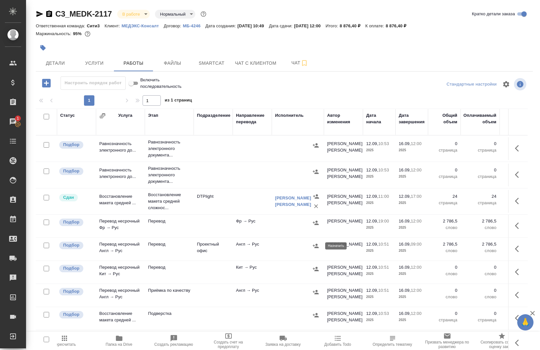
click at [314, 247] on icon "button" at bounding box center [316, 246] width 6 height 4
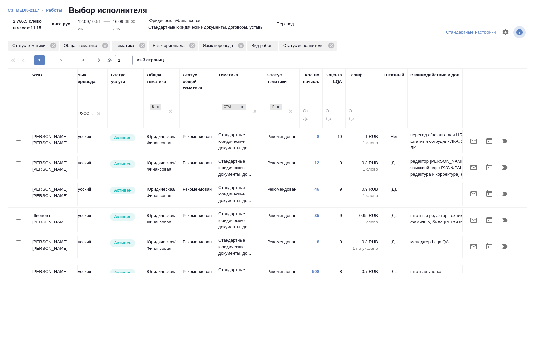
scroll to position [0, 425]
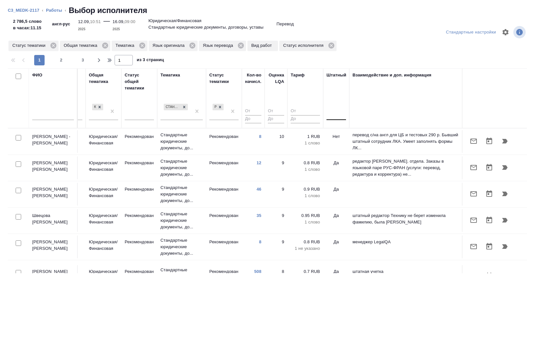
click at [332, 117] on div at bounding box center [337, 113] width 20 height 9
drag, startPoint x: 334, startPoint y: 136, endPoint x: 307, endPoint y: 251, distance: 118.5
click at [334, 136] on div "Нет" at bounding box center [376, 135] width 98 height 12
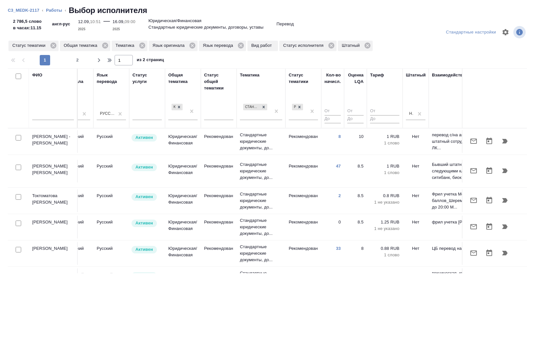
scroll to position [0, 351]
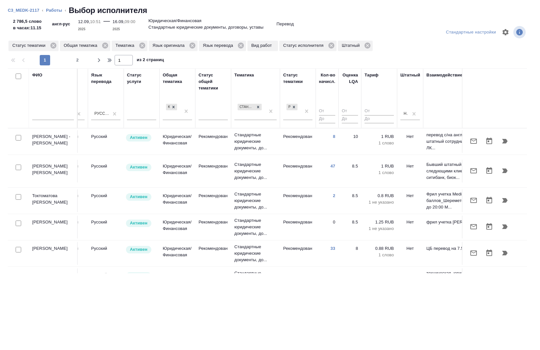
click at [19, 165] on input "checkbox" at bounding box center [19, 168] width 6 height 6
checkbox input "true"
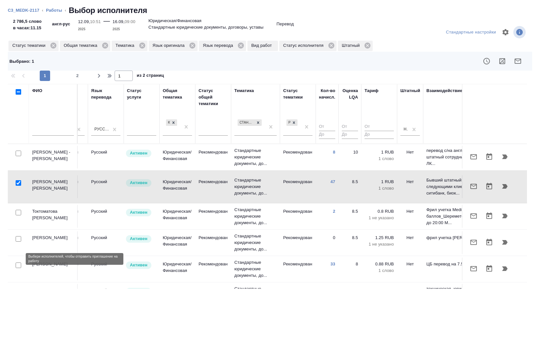
click at [20, 263] on input "checkbox" at bounding box center [19, 266] width 6 height 6
checkbox input "true"
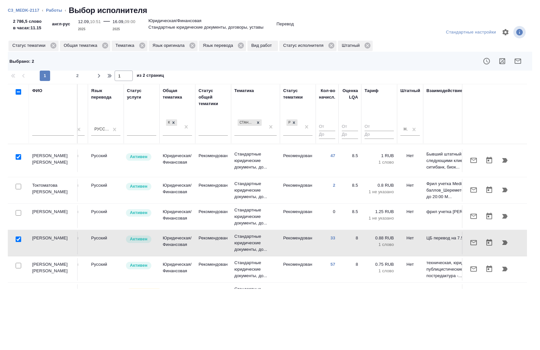
scroll to position [33, 351]
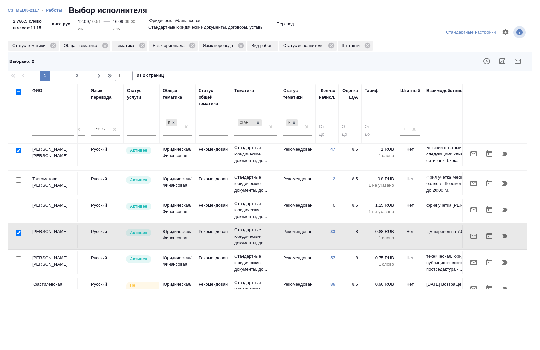
click at [18, 257] on input "checkbox" at bounding box center [19, 260] width 6 height 6
checkbox input "true"
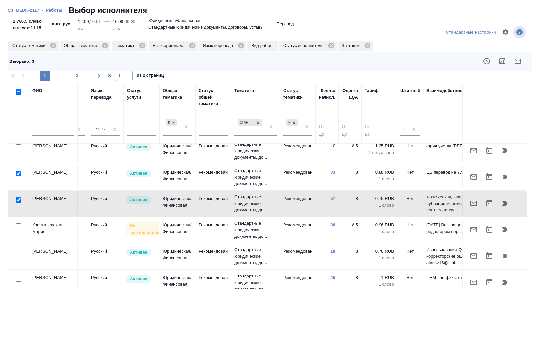
scroll to position [130, 351]
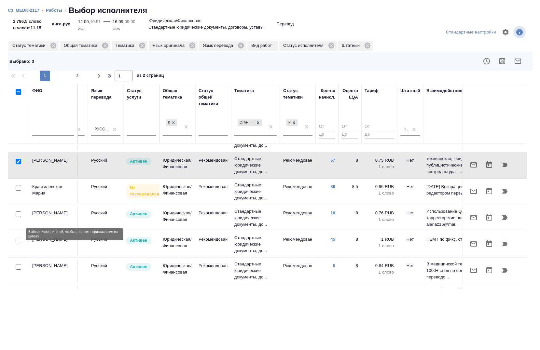
click at [19, 238] on input "checkbox" at bounding box center [19, 241] width 6 height 6
checkbox input "true"
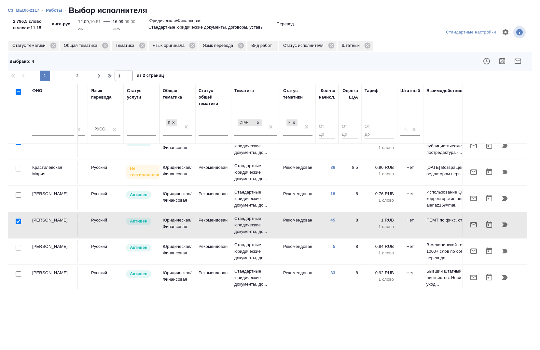
scroll to position [163, 351]
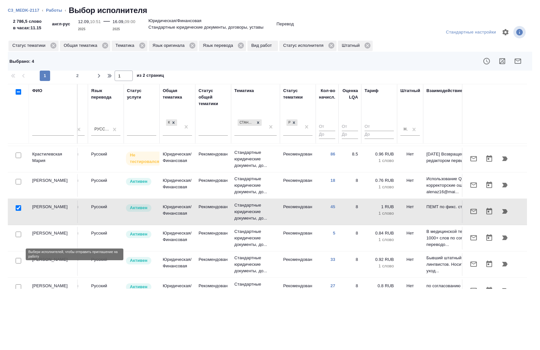
click at [19, 258] on input "checkbox" at bounding box center [19, 261] width 6 height 6
checkbox input "true"
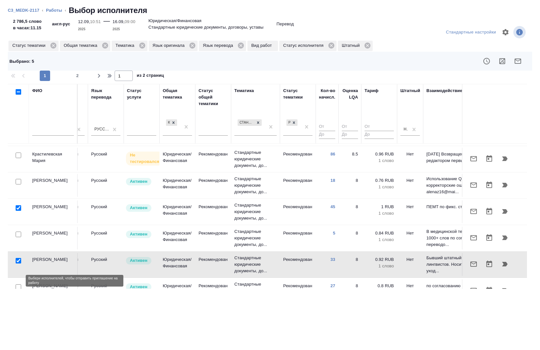
click at [17, 285] on input "checkbox" at bounding box center [19, 288] width 6 height 6
checkbox input "true"
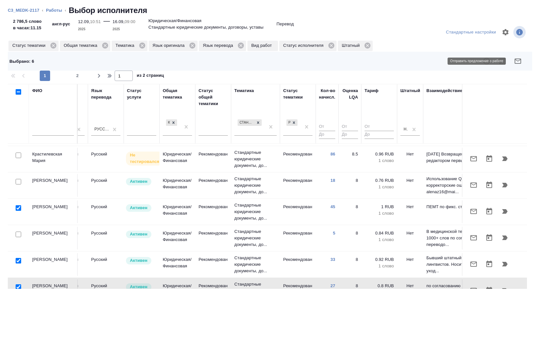
click at [516, 64] on icon "button" at bounding box center [518, 61] width 7 height 5
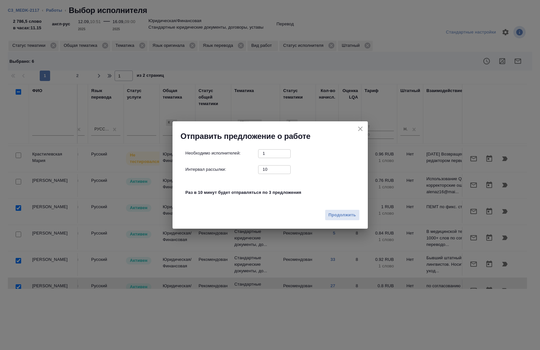
click at [264, 169] on input "10" at bounding box center [274, 169] width 33 height 8
type input "0"
click at [328, 216] on button "Продолжить" at bounding box center [342, 215] width 35 height 11
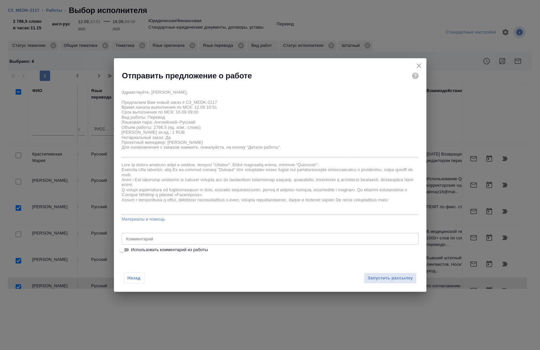
click at [138, 251] on span "Использовать комментарий из работы" at bounding box center [169, 250] width 77 height 7
click at [134, 251] on input "Использовать комментарий из работы" at bounding box center [121, 250] width 23 height 8
checkbox input "true"
type textarea "под нот"
click at [406, 280] on span "Запустить рассылку" at bounding box center [390, 278] width 45 height 7
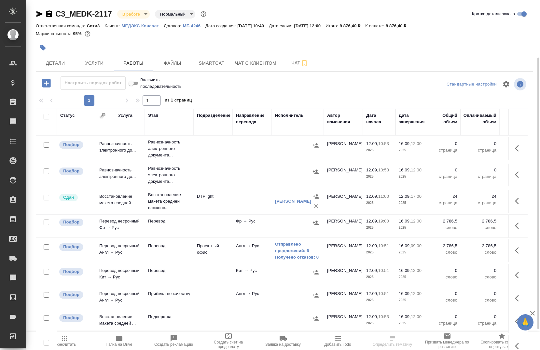
scroll to position [33, 0]
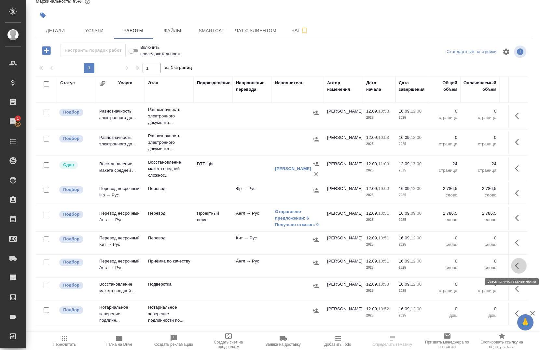
click at [515, 267] on icon "button" at bounding box center [519, 266] width 8 height 8
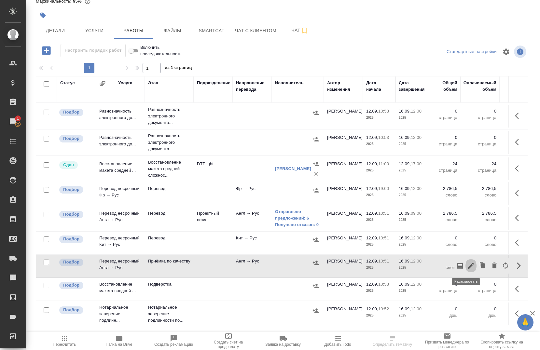
click at [467, 263] on icon "button" at bounding box center [471, 266] width 8 height 8
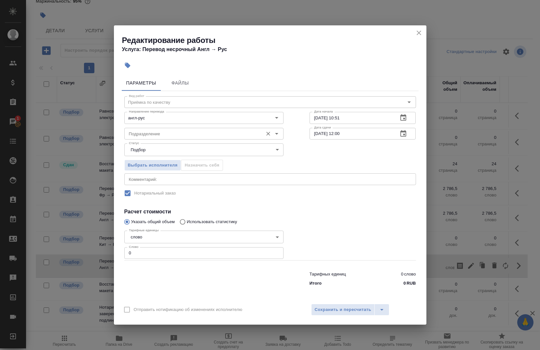
click at [166, 133] on input "Подразделение" at bounding box center [192, 134] width 133 height 8
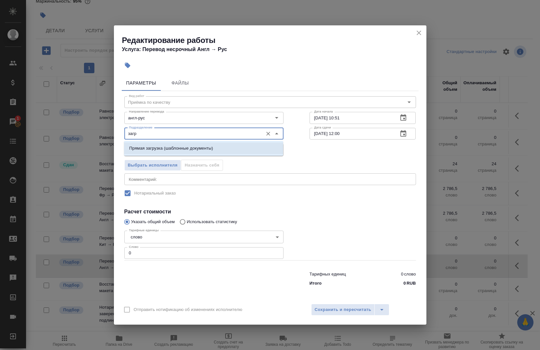
drag, startPoint x: 132, startPoint y: 151, endPoint x: 134, endPoint y: 196, distance: 45.3
click at [132, 150] on p "Прямая загрузка (шаблонные документы)" at bounding box center [171, 148] width 84 height 7
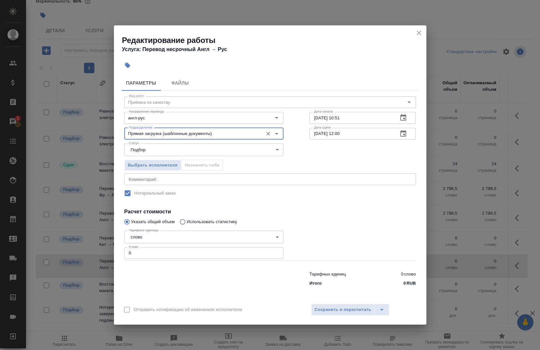
type input "Прямая загрузка (шаблонные документы)"
click at [139, 250] on input "0" at bounding box center [203, 253] width 159 height 12
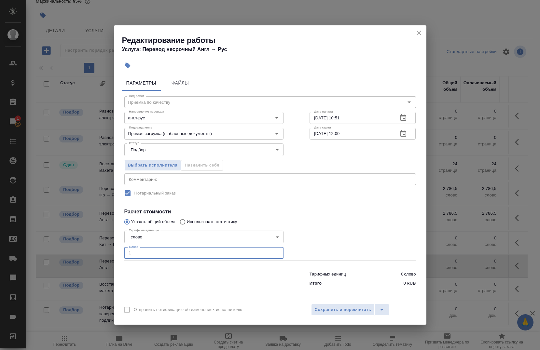
type input "1"
click at [345, 208] on h4 "Расчет стоимости" at bounding box center [270, 212] width 292 height 8
click at [356, 119] on input "[DATE] 10:51" at bounding box center [352, 118] width 84 height 12
drag, startPoint x: 317, startPoint y: 118, endPoint x: 335, endPoint y: 142, distance: 29.8
click at [317, 118] on input "[DATE] 10:51" at bounding box center [352, 118] width 84 height 12
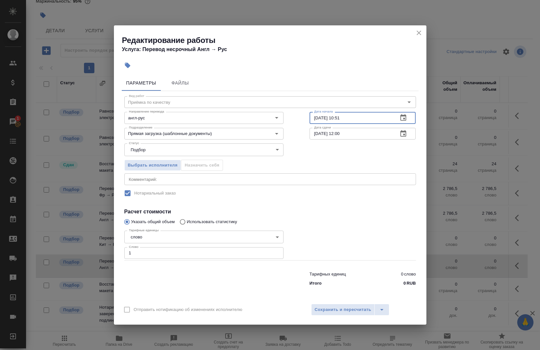
click at [349, 124] on input "16.09.2025 10:51" at bounding box center [352, 118] width 84 height 12
type input "16.09.2025 09:00"
click at [353, 316] on div "Отправить нотификацию об изменениях исполнителю Сохранить и пересчитать" at bounding box center [270, 312] width 313 height 25
click at [348, 312] on span "Сохранить и пересчитать" at bounding box center [343, 309] width 57 height 7
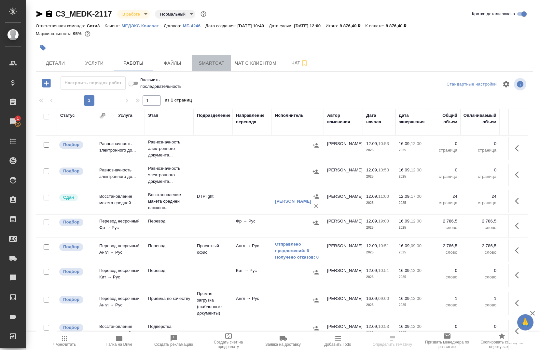
click at [194, 69] on button "Smartcat" at bounding box center [211, 63] width 39 height 16
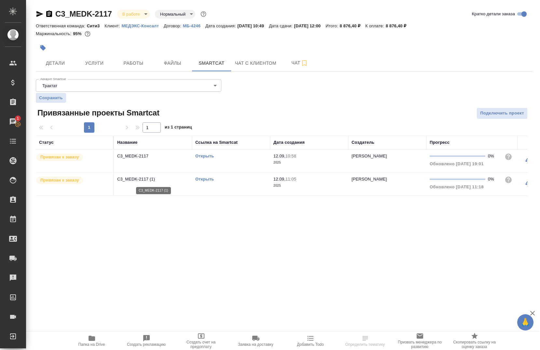
click at [133, 178] on p "C3_MEDK-2117 (1)" at bounding box center [153, 179] width 72 height 7
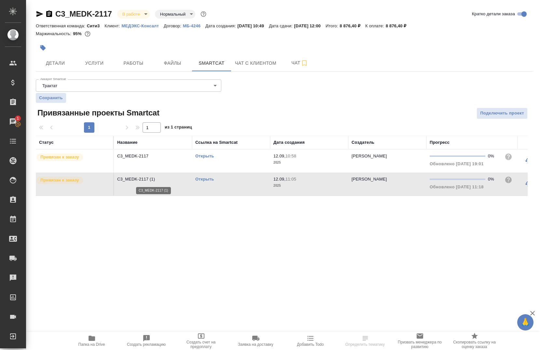
click at [133, 178] on p "C3_MEDK-2117 (1)" at bounding box center [153, 179] width 72 height 7
click at [139, 179] on p "C3_MEDK-2117 (1)" at bounding box center [153, 179] width 72 height 7
click at [201, 177] on link "Открыть" at bounding box center [204, 179] width 19 height 5
click at [98, 69] on button "Услуги" at bounding box center [94, 63] width 39 height 16
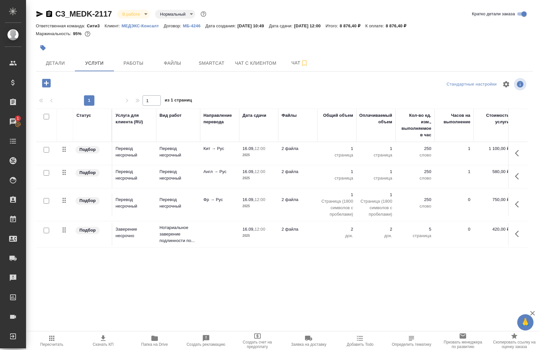
click at [515, 206] on icon "button" at bounding box center [519, 205] width 8 height 8
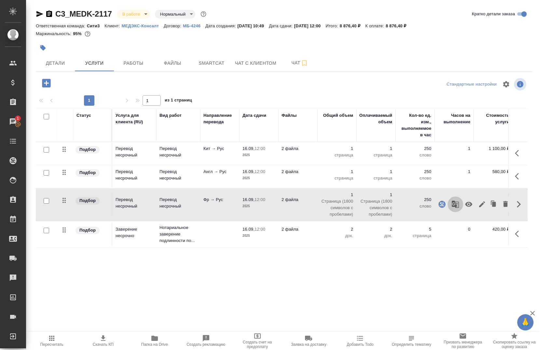
click at [452, 203] on icon "button" at bounding box center [456, 205] width 8 height 8
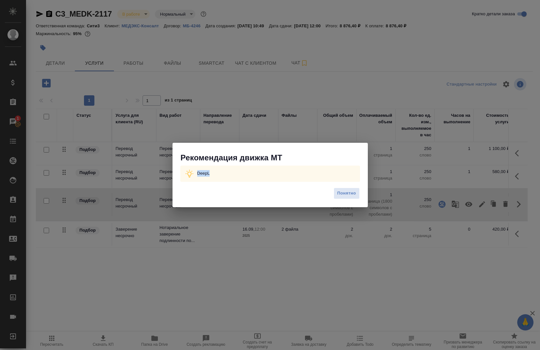
click at [193, 177] on div "DeepL" at bounding box center [270, 174] width 180 height 16
copy p "DeepL"
click at [339, 191] on span "Понятно" at bounding box center [346, 193] width 19 height 7
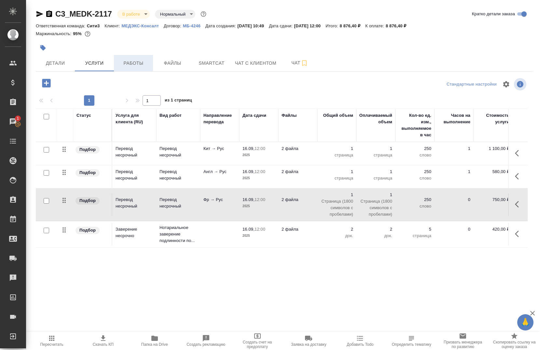
click at [139, 66] on span "Работы" at bounding box center [133, 63] width 31 height 8
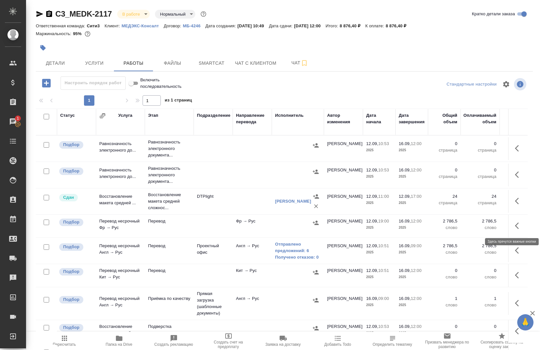
click at [517, 225] on icon "button" at bounding box center [519, 226] width 8 height 8
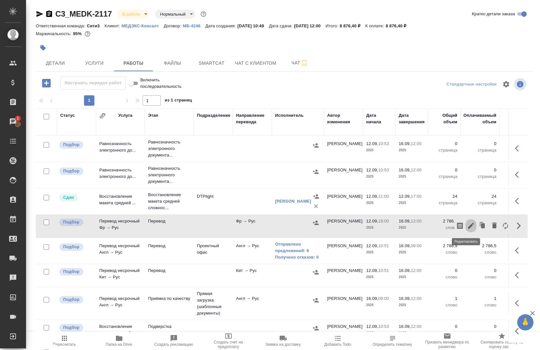
click at [466, 227] on button "button" at bounding box center [471, 226] width 11 height 16
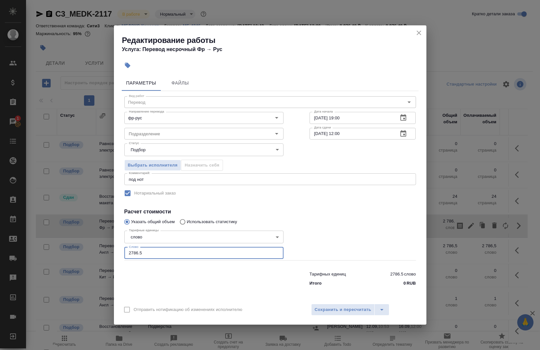
drag, startPoint x: 153, startPoint y: 254, endPoint x: 117, endPoint y: 262, distance: 36.7
click at [117, 262] on div "Параметры Файлы Вид работ Перевод Вид работ Направление перевода фр-рус Направл…" at bounding box center [270, 186] width 313 height 227
paste input "161.7"
type input "2161.7"
click at [335, 312] on span "Сохранить и пересчитать" at bounding box center [343, 309] width 57 height 7
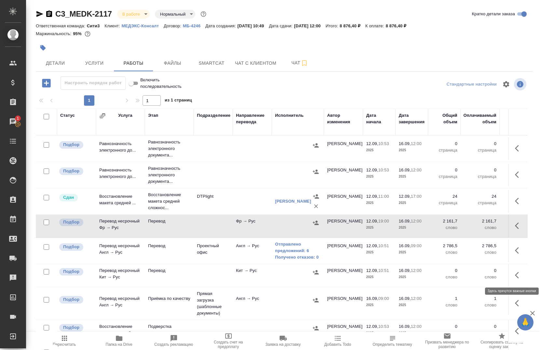
drag, startPoint x: 513, startPoint y: 271, endPoint x: 508, endPoint y: 271, distance: 5.9
click at [513, 271] on button "button" at bounding box center [519, 276] width 16 height 16
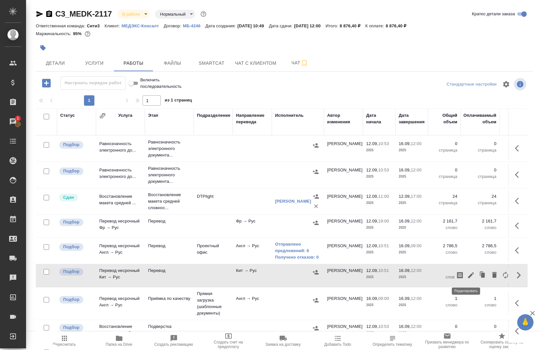
click at [468, 275] on icon "button" at bounding box center [471, 275] width 6 height 6
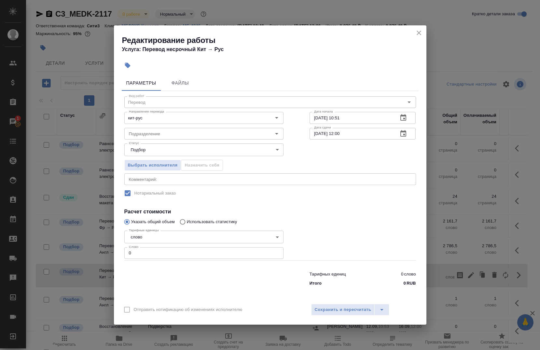
click at [419, 37] on button "close" at bounding box center [419, 33] width 10 height 10
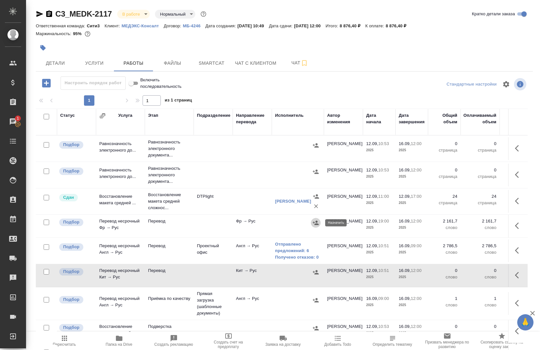
click at [316, 222] on icon "button" at bounding box center [316, 223] width 6 height 4
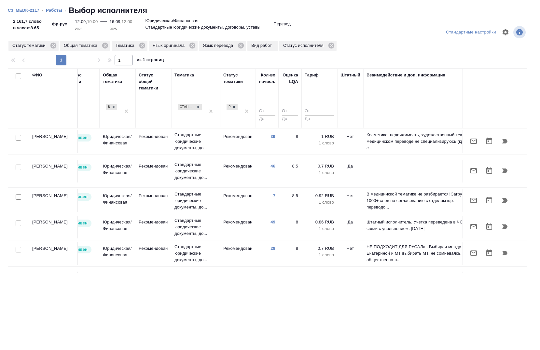
scroll to position [0, 417]
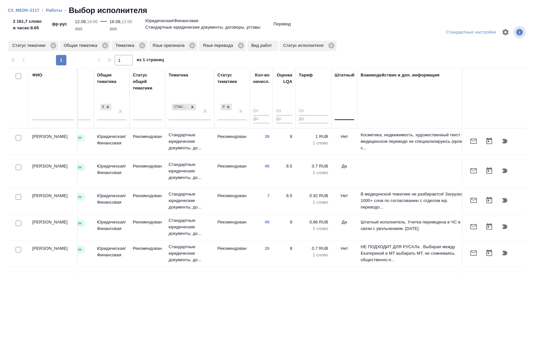
click at [336, 115] on div at bounding box center [345, 113] width 20 height 9
click at [342, 135] on div "Нет" at bounding box center [384, 135] width 98 height 12
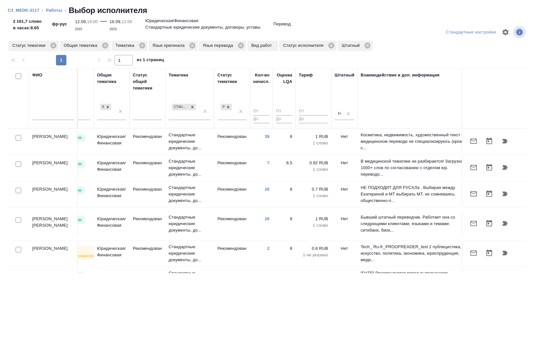
drag, startPoint x: 314, startPoint y: 275, endPoint x: 273, endPoint y: 276, distance: 40.7
click at [273, 276] on div "Стандартные настройки Статус тематики Общая тематика Тематика Язык оригинала Яз…" at bounding box center [270, 185] width 540 height 331
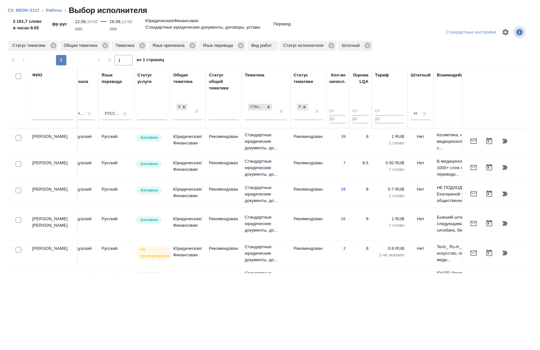
scroll to position [0, 335]
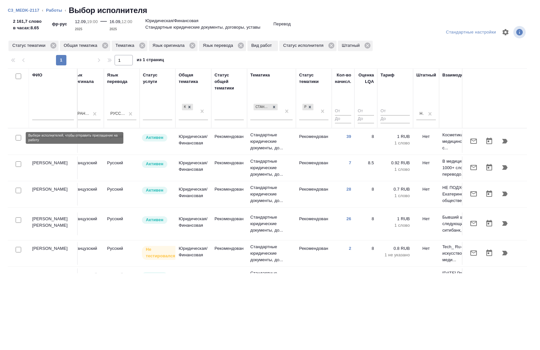
click at [19, 138] on input "checkbox" at bounding box center [19, 138] width 6 height 6
checkbox input "true"
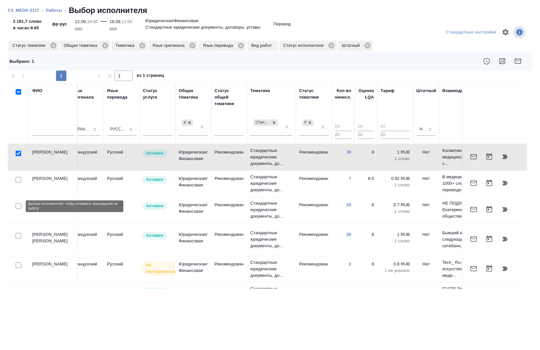
click at [18, 207] on input "checkbox" at bounding box center [19, 206] width 6 height 6
checkbox input "true"
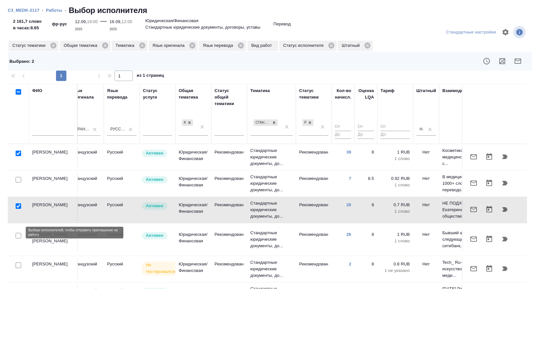
click at [20, 234] on input "checkbox" at bounding box center [19, 236] width 6 height 6
checkbox input "true"
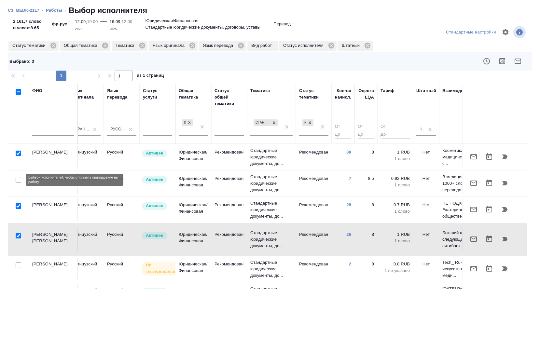
click at [18, 182] on input "checkbox" at bounding box center [19, 180] width 6 height 6
checkbox input "true"
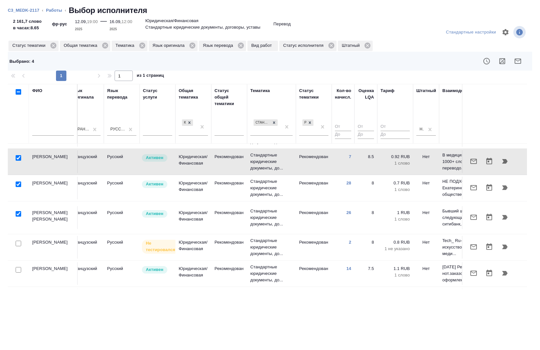
scroll to position [33, 335]
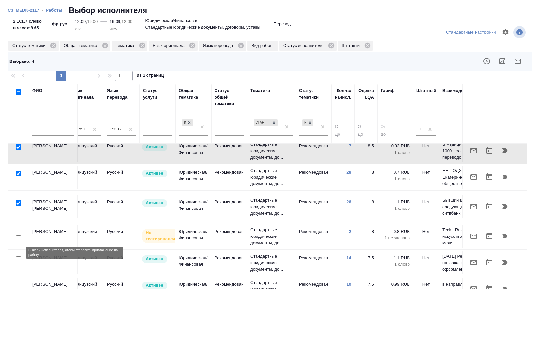
click at [18, 257] on input "checkbox" at bounding box center [19, 260] width 6 height 6
checkbox input "true"
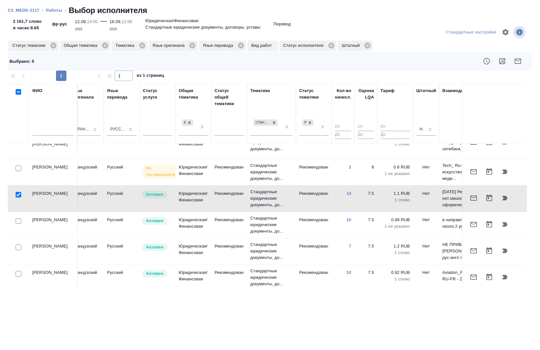
scroll to position [98, 335]
click at [19, 218] on input "checkbox" at bounding box center [19, 221] width 6 height 6
checkbox input "true"
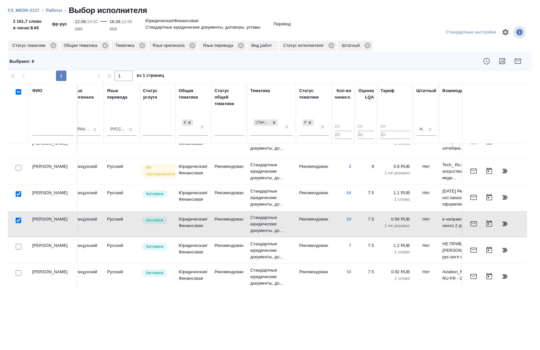
click at [20, 191] on input "checkbox" at bounding box center [19, 194] width 6 height 6
checkbox input "false"
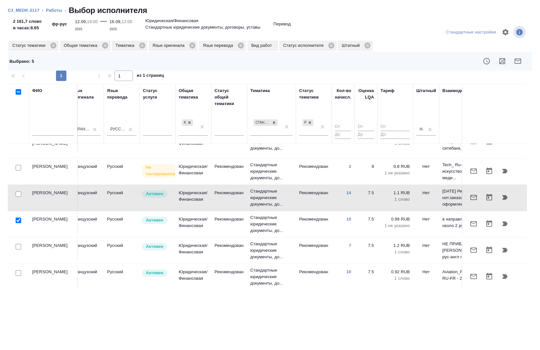
scroll to position [124, 335]
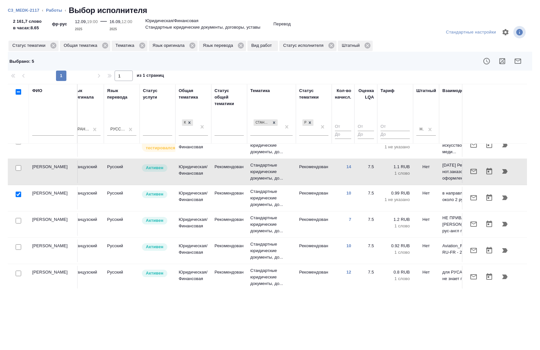
drag, startPoint x: 20, startPoint y: 269, endPoint x: 112, endPoint y: 267, distance: 92.5
click at [19, 271] on input "checkbox" at bounding box center [19, 274] width 6 height 6
checkbox input "true"
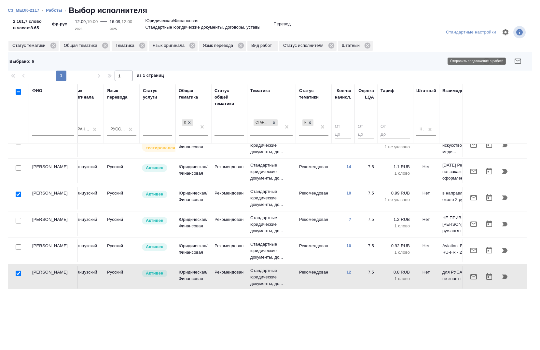
click at [517, 63] on icon "button" at bounding box center [518, 61] width 7 height 5
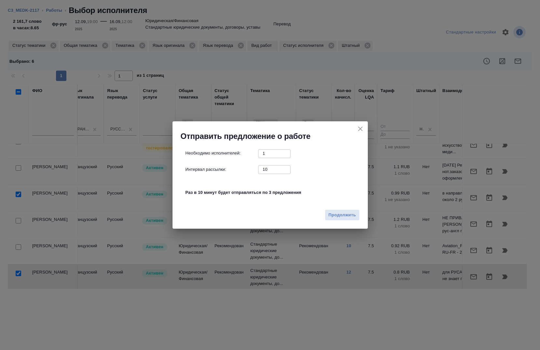
click at [266, 170] on input "10" at bounding box center [274, 169] width 33 height 8
type input "0"
click at [342, 218] on span "Продолжить" at bounding box center [341, 215] width 27 height 7
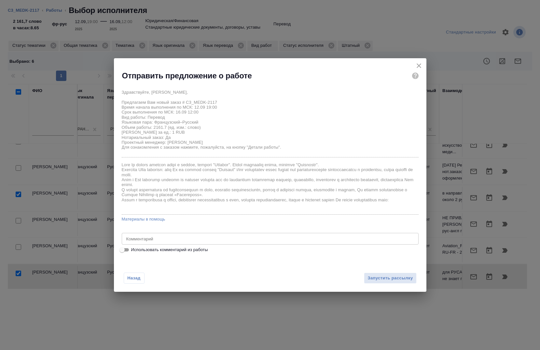
click at [124, 258] on div "Назад Запустить рассылку" at bounding box center [270, 275] width 313 height 36
click at [134, 252] on span "Использовать комментарий из работы" at bounding box center [169, 250] width 77 height 7
click at [134, 252] on input "Использовать комментарий из работы" at bounding box center [121, 250] width 23 height 8
checkbox input "true"
type textarea "под нот"
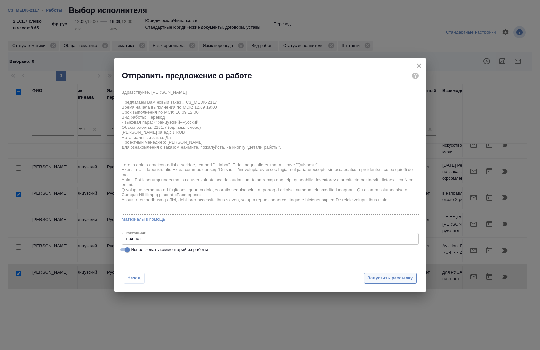
click at [395, 280] on span "Запустить рассылку" at bounding box center [390, 278] width 45 height 7
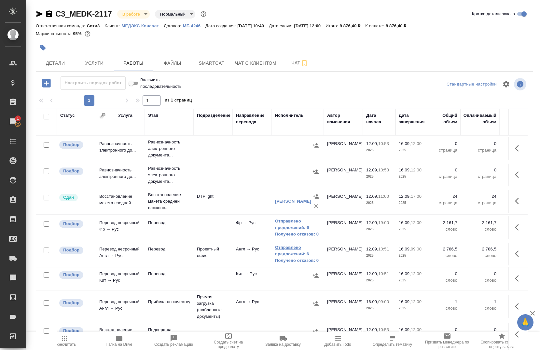
click at [287, 251] on link "Отправлено предложений: 6" at bounding box center [298, 250] width 46 height 13
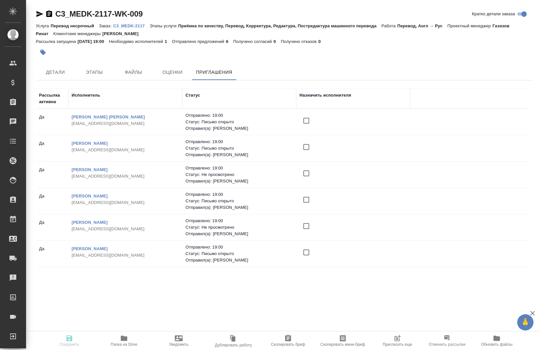
click at [306, 120] on input "checkbox" at bounding box center [307, 121] width 14 height 14
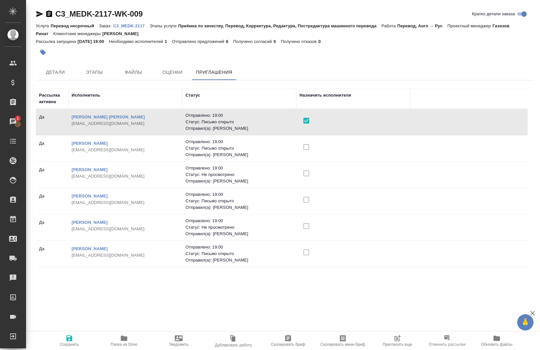
scroll to position [5, 0]
drag, startPoint x: 75, startPoint y: 337, endPoint x: 83, endPoint y: 335, distance: 8.1
click at [77, 337] on span "Сохранить" at bounding box center [69, 341] width 47 height 12
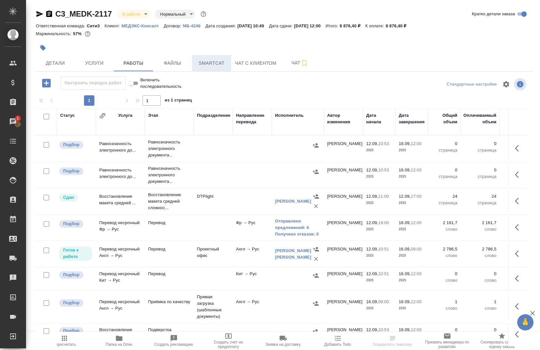
click at [210, 62] on span "Smartcat" at bounding box center [211, 63] width 31 height 8
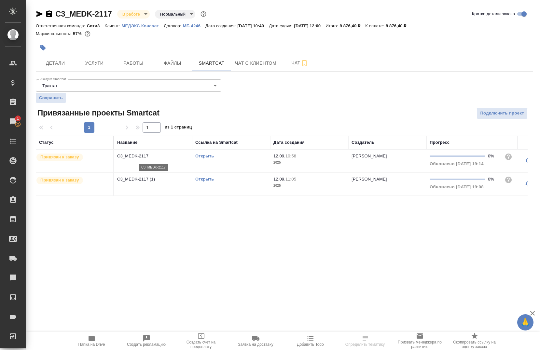
click at [138, 157] on p "C3_MEDK-2117" at bounding box center [153, 156] width 72 height 7
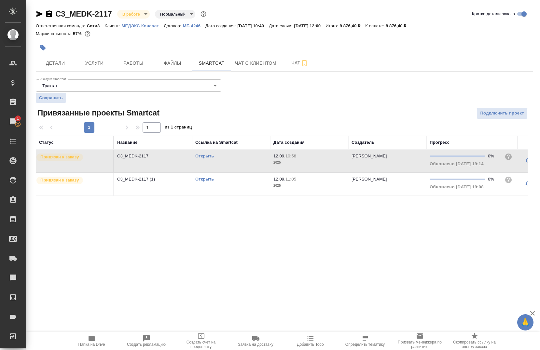
click at [206, 157] on link "Открыть" at bounding box center [204, 156] width 19 height 5
click at [204, 155] on link "Открыть" at bounding box center [204, 156] width 19 height 5
click at [135, 65] on span "Работы" at bounding box center [133, 63] width 31 height 8
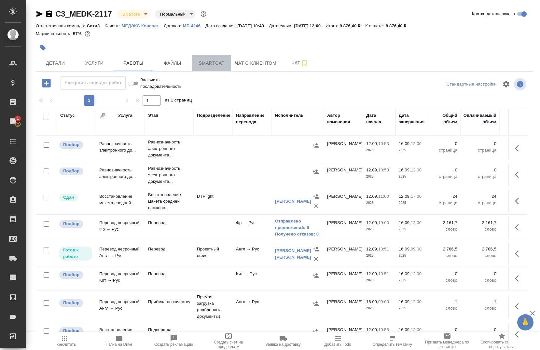
click at [195, 67] on button "Smartcat" at bounding box center [211, 63] width 39 height 16
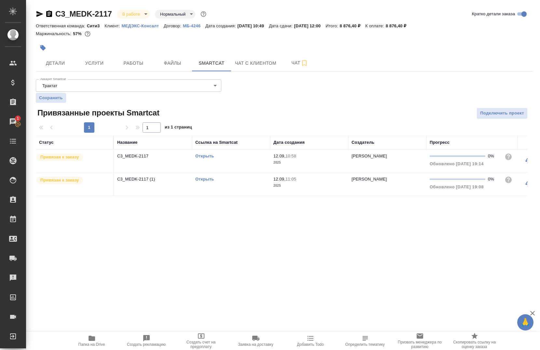
click at [207, 155] on link "Открыть" at bounding box center [204, 156] width 19 height 5
click at [128, 62] on span "Работы" at bounding box center [133, 63] width 31 height 8
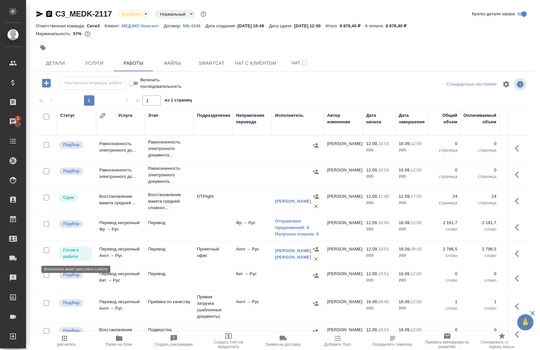
scroll to position [65, 0]
click at [202, 67] on span "Smartcat" at bounding box center [211, 63] width 31 height 8
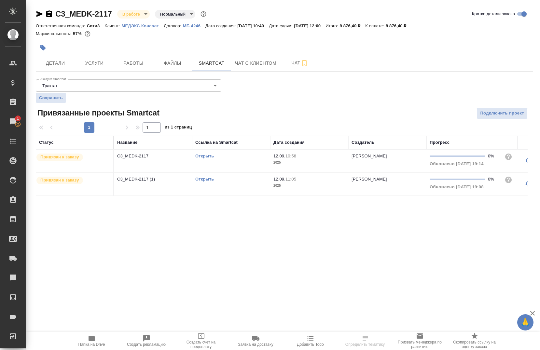
click at [205, 153] on div "Открыть" at bounding box center [231, 156] width 72 height 7
drag, startPoint x: 41, startPoint y: 13, endPoint x: 45, endPoint y: 52, distance: 39.7
click at [40, 13] on icon "button" at bounding box center [40, 14] width 8 height 8
click at [200, 179] on link "Открыть" at bounding box center [204, 179] width 19 height 5
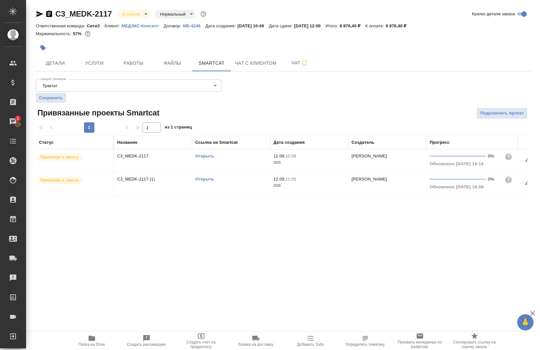
click at [133, 54] on div at bounding box center [201, 48] width 331 height 14
click at [132, 58] on button "Работы" at bounding box center [133, 63] width 39 height 16
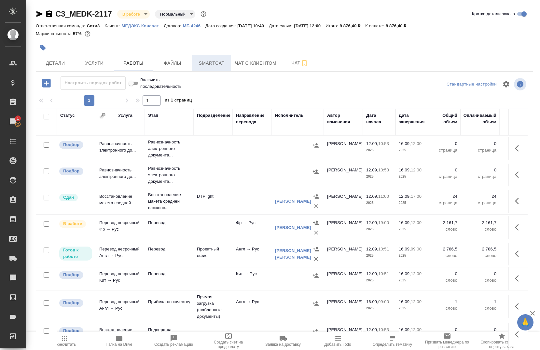
click at [210, 63] on span "Smartcat" at bounding box center [211, 63] width 31 height 8
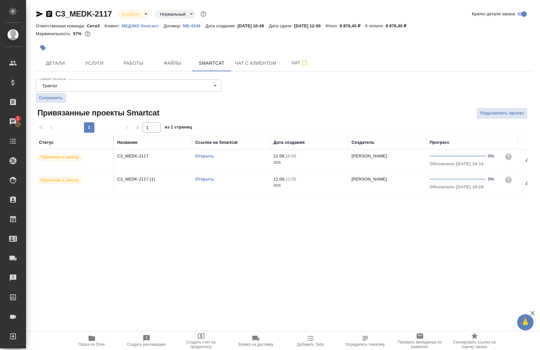
click at [204, 158] on link "Открыть" at bounding box center [204, 156] width 19 height 5
click at [142, 72] on div "C3_MEDK-2117 В работе inProgress Нормальный normal Кратко детали заказа Ответст…" at bounding box center [284, 106] width 504 height 213
click at [130, 65] on span "Работы" at bounding box center [133, 63] width 31 height 8
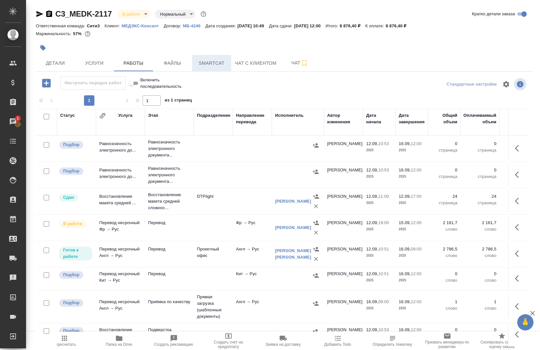
click at [208, 62] on span "Smartcat" at bounding box center [211, 63] width 31 height 8
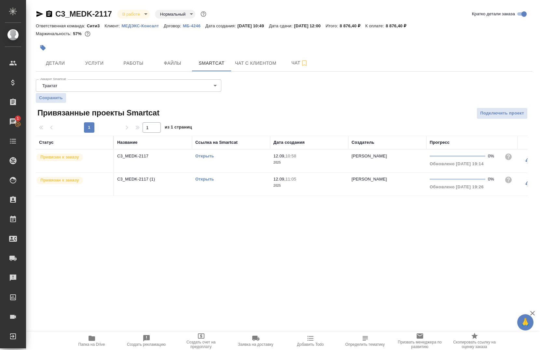
click at [206, 179] on link "Открыть" at bounding box center [204, 179] width 19 height 5
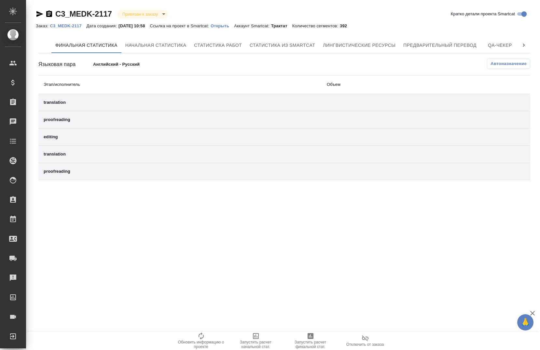
click at [68, 28] on p "C3_MEDK-2117" at bounding box center [68, 25] width 36 height 5
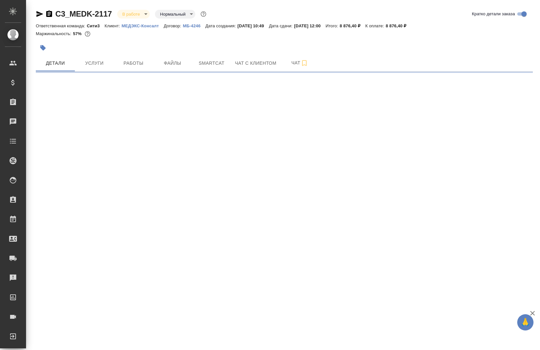
select select "RU"
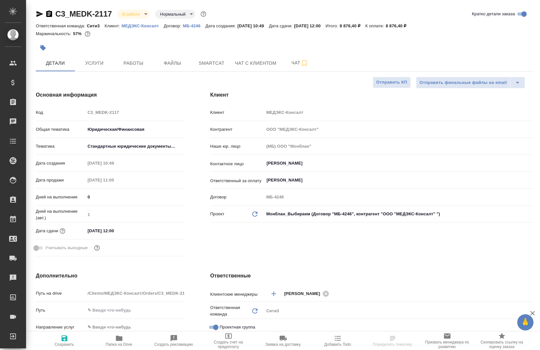
type textarea "x"
type input "Газизов Ринат"
type input "[PERSON_NAME]"
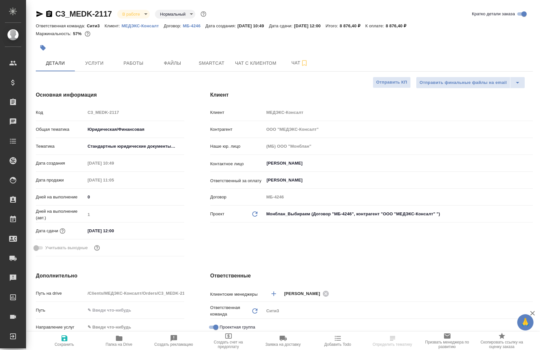
type textarea "x"
click at [204, 67] on span "Smartcat" at bounding box center [211, 63] width 31 height 8
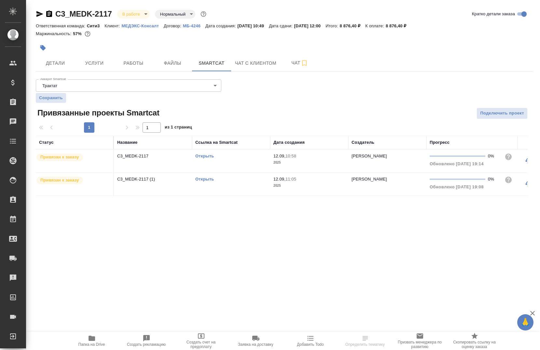
click at [205, 155] on link "Открыть" at bounding box center [204, 156] width 19 height 5
click at [130, 61] on span "Работы" at bounding box center [133, 63] width 31 height 8
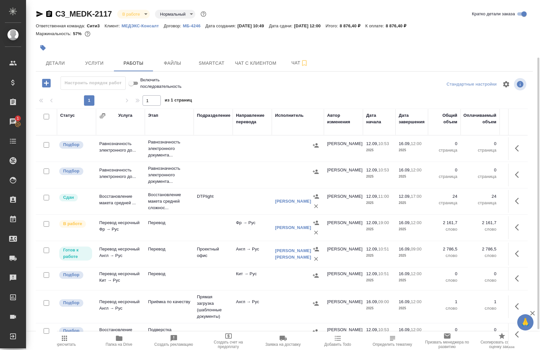
scroll to position [33, 0]
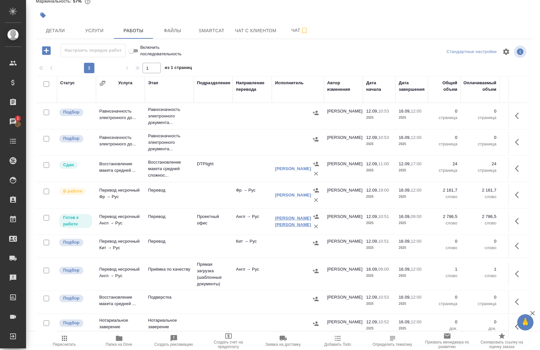
click at [280, 225] on link "[PERSON_NAME] [PERSON_NAME]" at bounding box center [293, 221] width 36 height 11
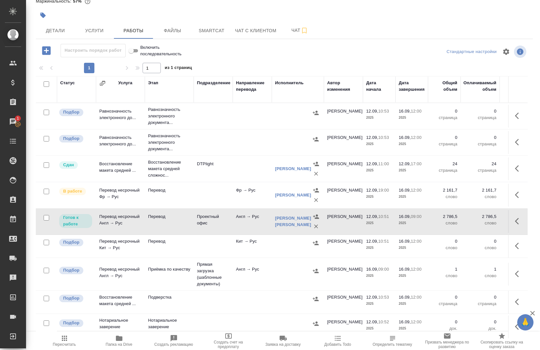
click at [121, 347] on span "Папка на Drive" at bounding box center [119, 344] width 27 height 5
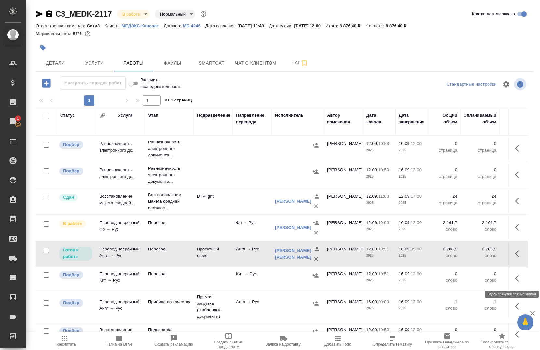
click at [512, 283] on button "button" at bounding box center [519, 279] width 16 height 16
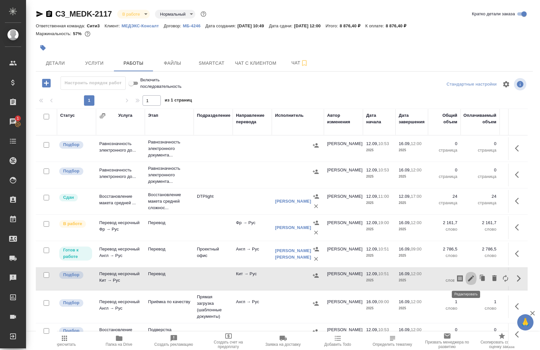
click at [468, 281] on icon "button" at bounding box center [471, 279] width 6 height 6
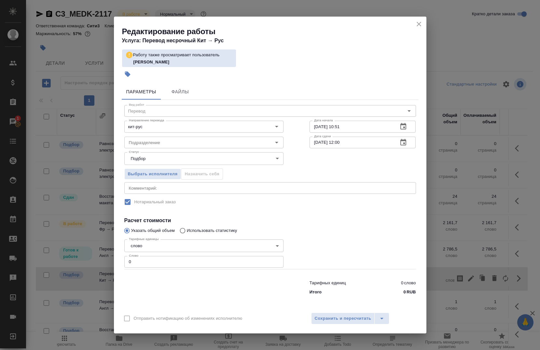
click at [414, 24] on button "close" at bounding box center [419, 24] width 10 height 10
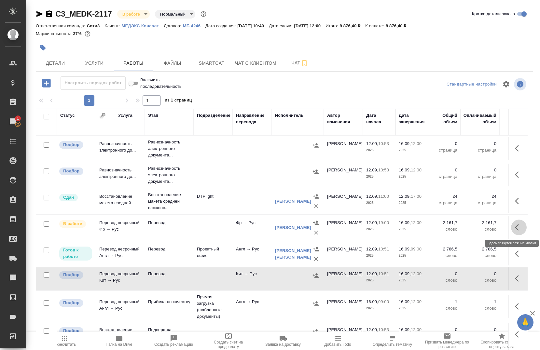
click at [511, 228] on button "button" at bounding box center [519, 228] width 16 height 16
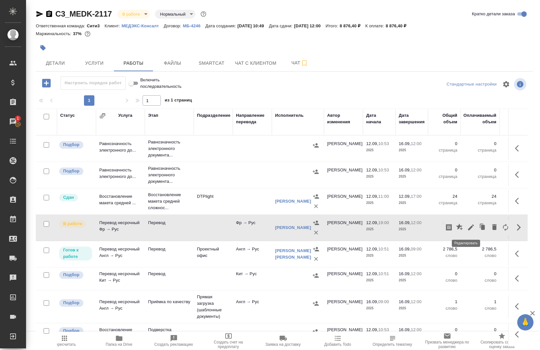
click at [468, 228] on icon "button" at bounding box center [471, 228] width 6 height 6
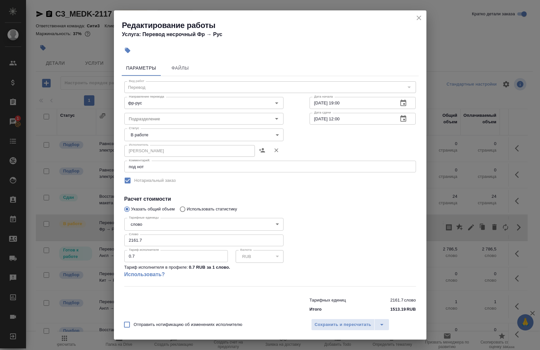
click at [347, 120] on input "16.09.2025 12:00" at bounding box center [352, 119] width 84 height 12
click at [421, 19] on icon "close" at bounding box center [419, 18] width 8 height 8
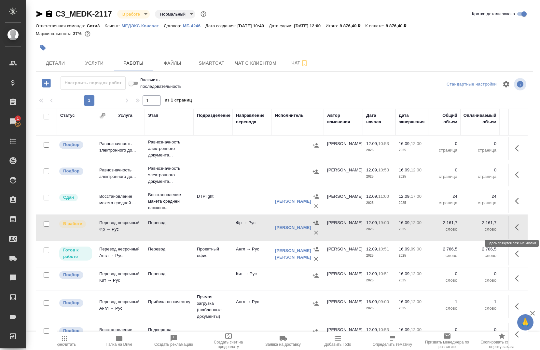
click at [515, 226] on icon "button" at bounding box center [519, 228] width 8 height 8
click at [467, 230] on icon "button" at bounding box center [471, 228] width 8 height 8
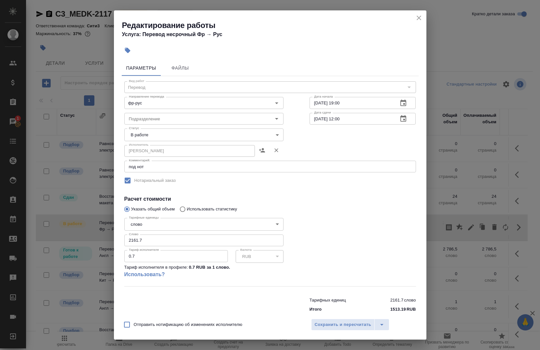
click at [315, 103] on input "12.09.2025 19:00" at bounding box center [352, 103] width 84 height 12
type input "12.09.2025 19:00"
drag, startPoint x: 316, startPoint y: 118, endPoint x: 317, endPoint y: 130, distance: 12.2
click at [316, 118] on input "16.09.2025 12:00" at bounding box center [352, 119] width 84 height 12
type input "15.09.2025 12:00"
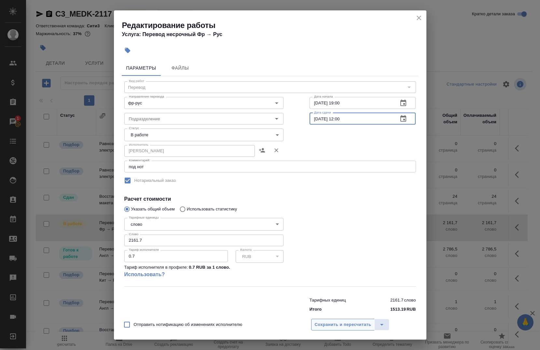
click at [327, 322] on span "Сохранить и пересчитать" at bounding box center [343, 324] width 57 height 7
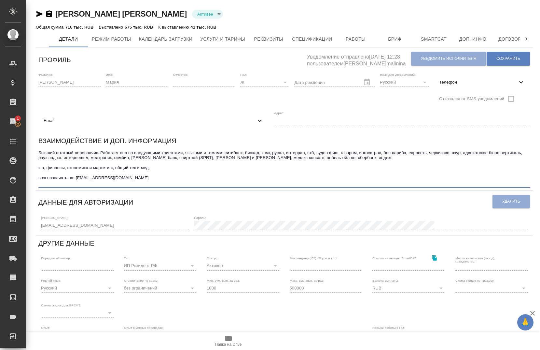
drag, startPoint x: 138, startPoint y: 178, endPoint x: 38, endPoint y: 178, distance: 100.3
click at [38, 178] on div "Взаимодействие и доп. информация Бывший штатный переводчик. Работает она со сле…" at bounding box center [284, 161] width 497 height 57
click at [177, 177] on textarea "Бывший штатный переводчик. Работает она со следующими клиентами, языками и тема…" at bounding box center [284, 167] width 492 height 35
drag, startPoint x: 146, startPoint y: 178, endPoint x: 76, endPoint y: 180, distance: 70.0
click at [76, 180] on textarea "Бывший штатный переводчик. Работает она со следующими клиентами, языками и тема…" at bounding box center [284, 167] width 492 height 35
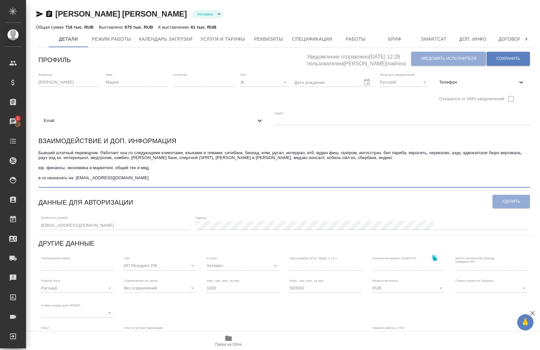
paste textarea
paste textarea "[EMAIL_ADDRESS][DOMAIN_NAME]."
type textarea "Бывший штатный переводчик. Работает она со следующими клиентами, языками и тема…"
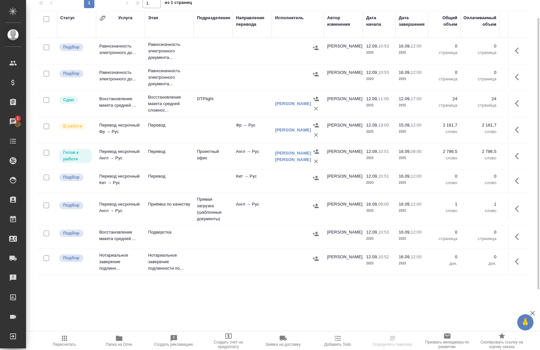
scroll to position [33, 0]
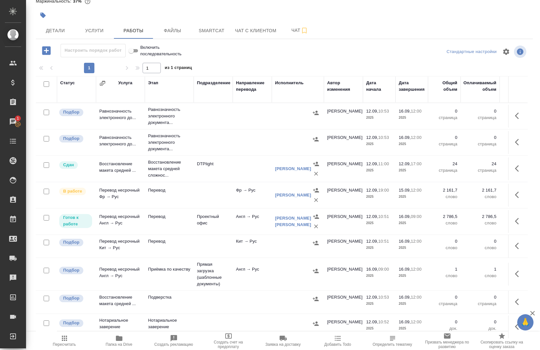
click at [515, 223] on icon "button" at bounding box center [519, 221] width 8 height 8
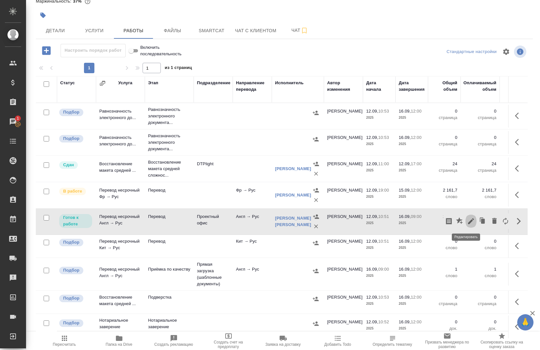
click at [467, 224] on icon "button" at bounding box center [471, 221] width 8 height 8
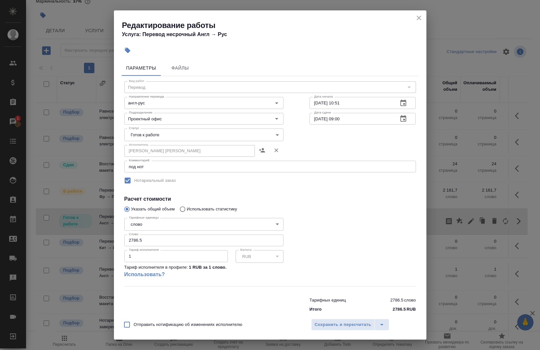
click at [156, 132] on body "🙏 .cls-1 fill:#fff; AWATERA Chernova Anna Клиенты Спецификации Заказы 1 Чаты To…" at bounding box center [270, 175] width 540 height 350
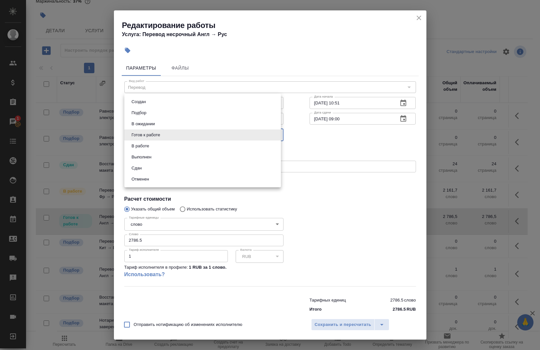
click at [158, 149] on li "В работе" at bounding box center [202, 146] width 157 height 11
type input "inProgress"
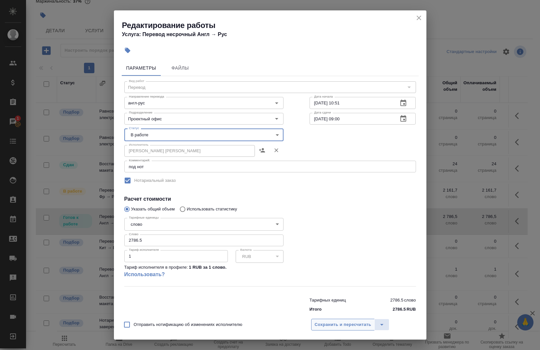
click at [347, 328] on span "Сохранить и пересчитать" at bounding box center [343, 324] width 57 height 7
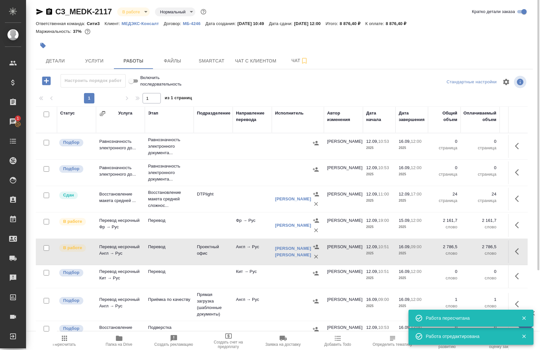
scroll to position [0, 0]
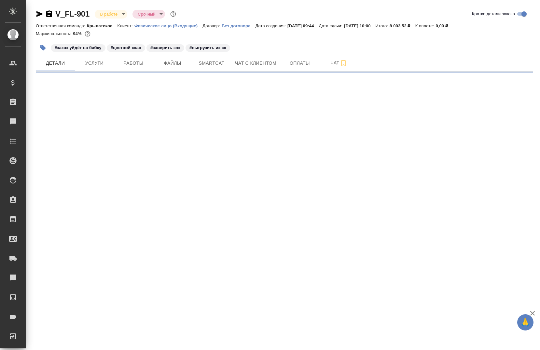
select select "RU"
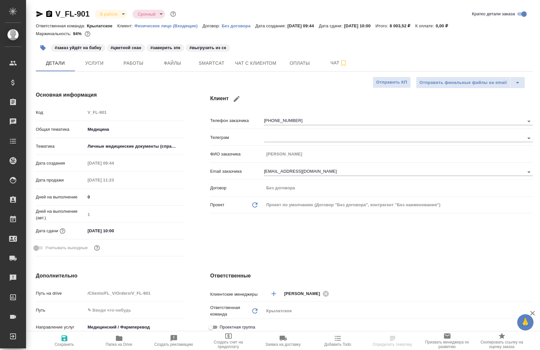
type textarea "x"
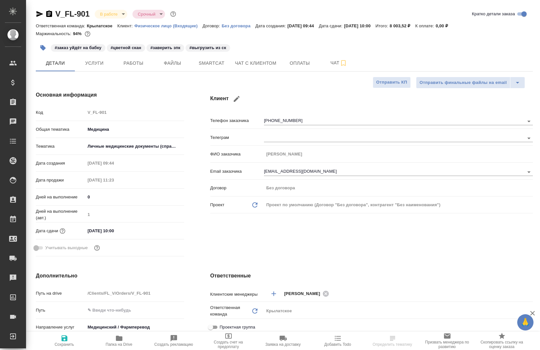
type textarea "x"
click at [130, 57] on button "Работы" at bounding box center [133, 63] width 39 height 16
